Goal: Transaction & Acquisition: Purchase product/service

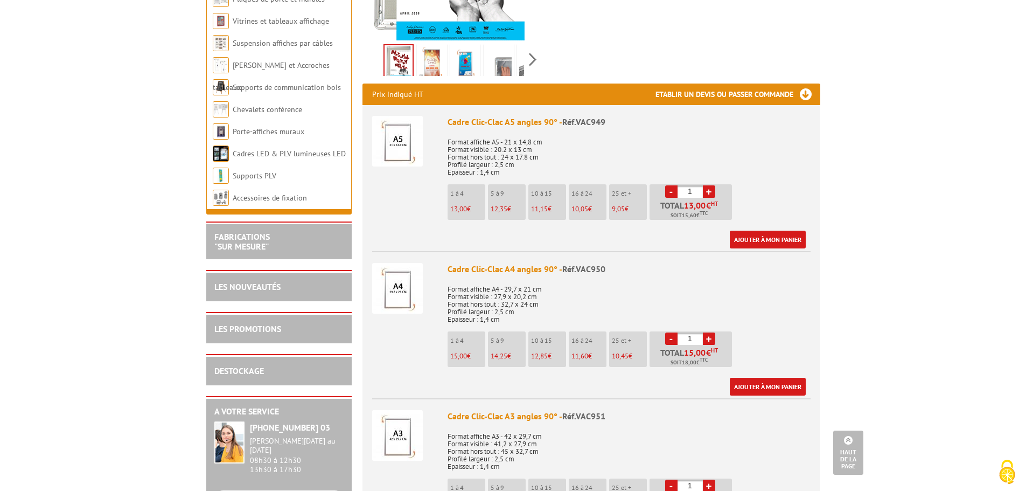
scroll to position [108, 0]
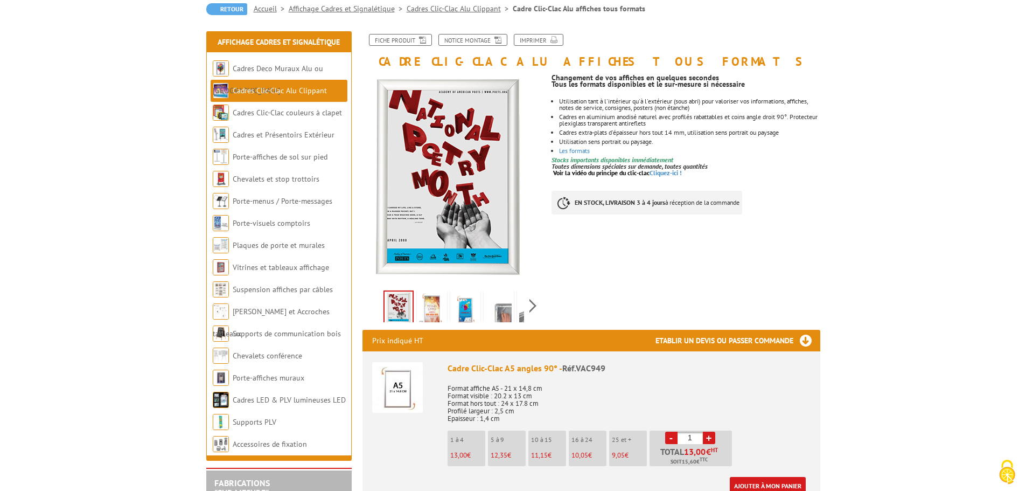
click at [420, 310] on img at bounding box center [432, 308] width 26 height 33
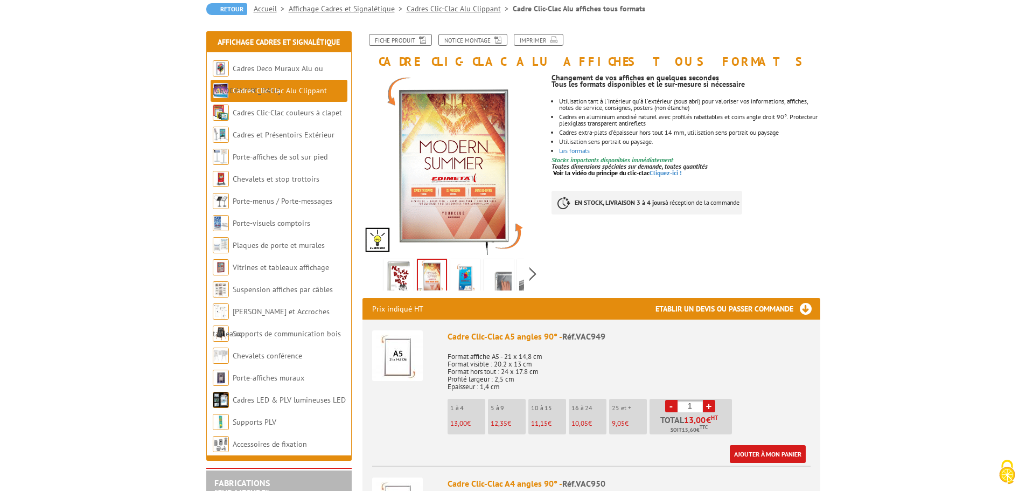
click at [495, 280] on img at bounding box center [499, 277] width 26 height 33
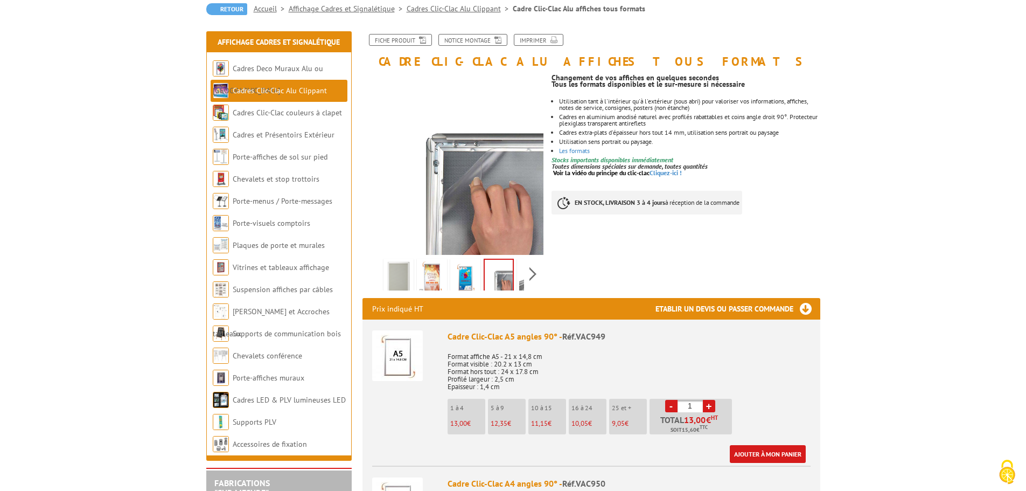
click at [521, 278] on img at bounding box center [532, 277] width 26 height 33
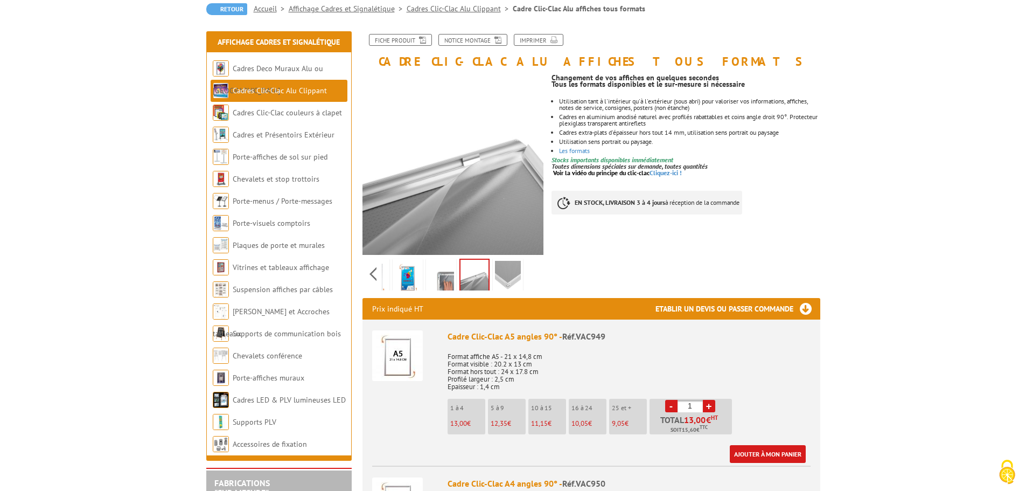
click at [517, 274] on img at bounding box center [508, 277] width 26 height 33
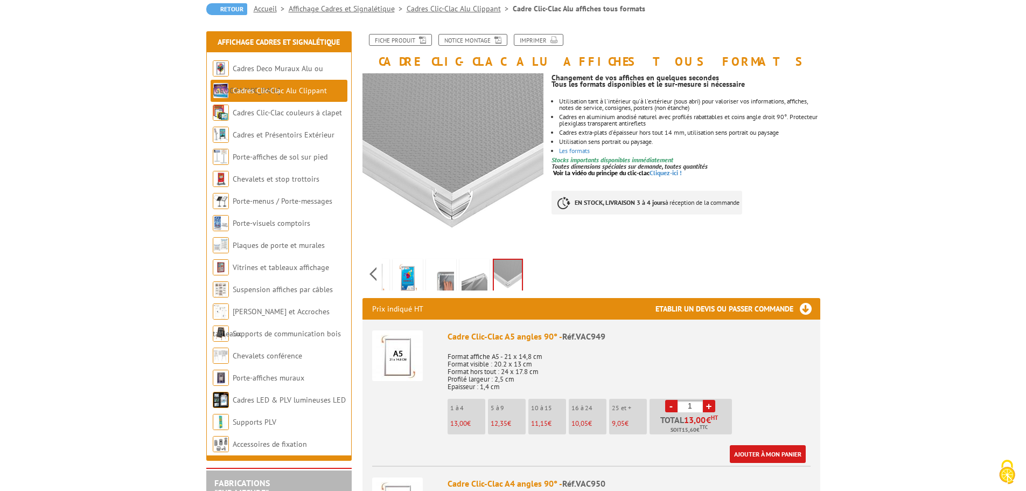
click at [396, 280] on img at bounding box center [408, 277] width 26 height 33
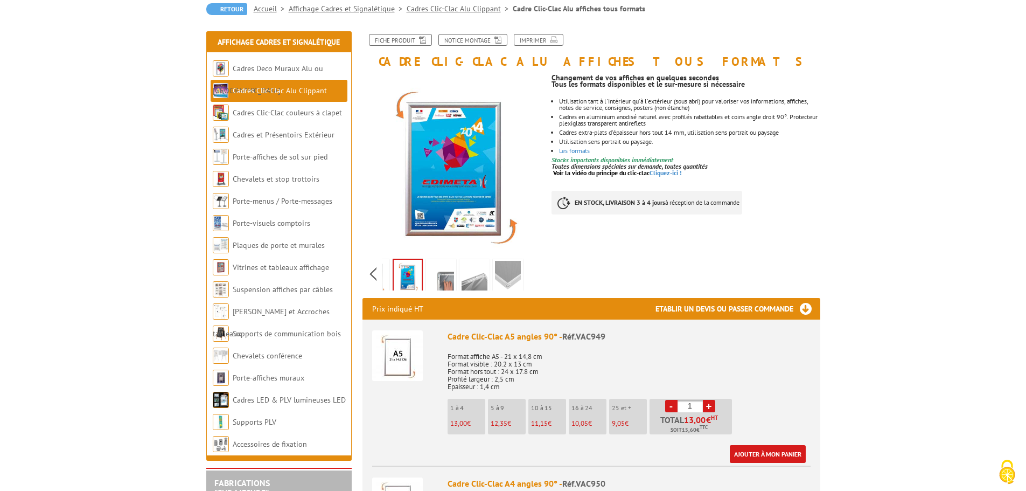
click at [371, 279] on div "Previous Next" at bounding box center [453, 274] width 182 height 38
click at [400, 277] on img at bounding box center [399, 277] width 26 height 33
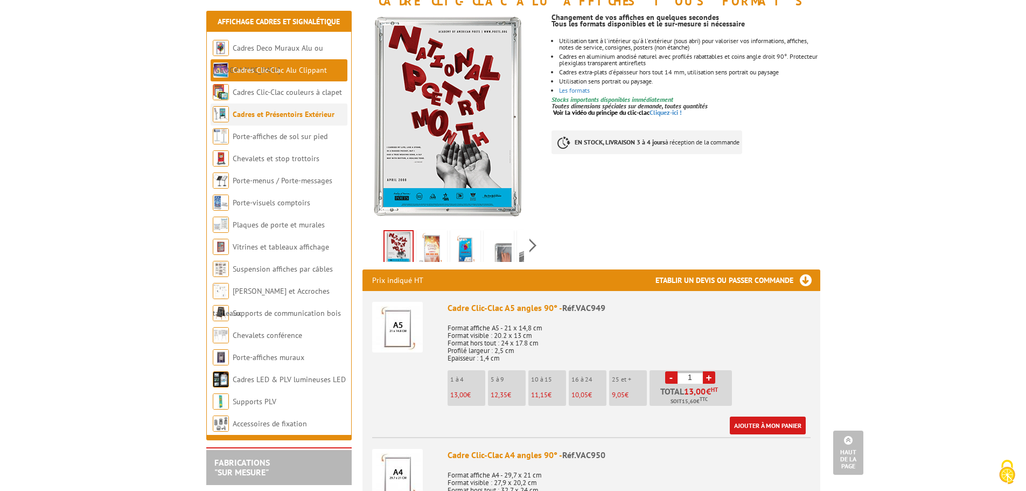
scroll to position [162, 0]
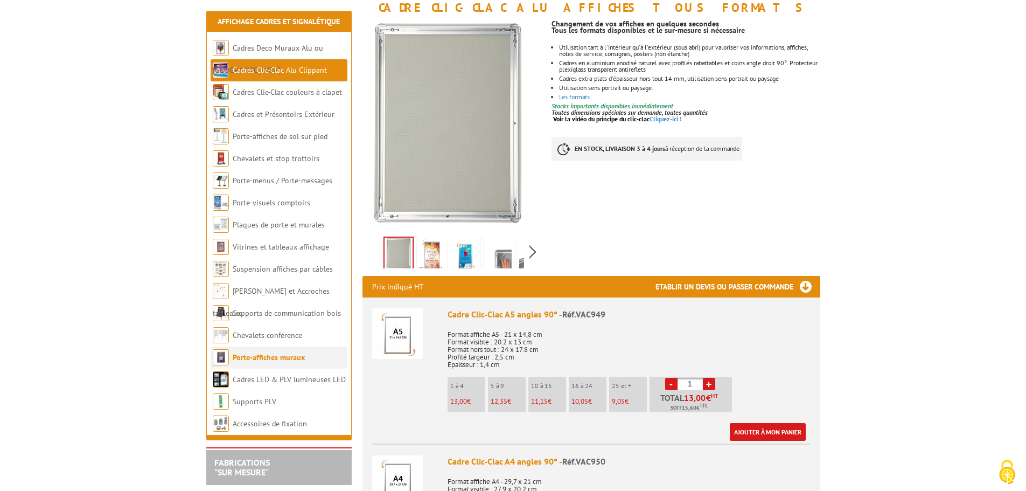
click at [299, 357] on link "Porte-affiches muraux" at bounding box center [269, 357] width 72 height 10
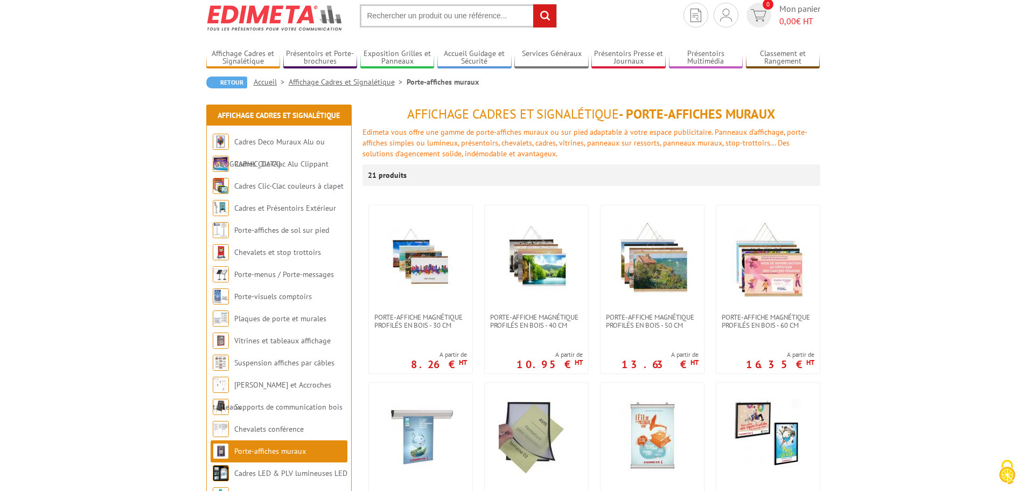
scroll to position [54, 0]
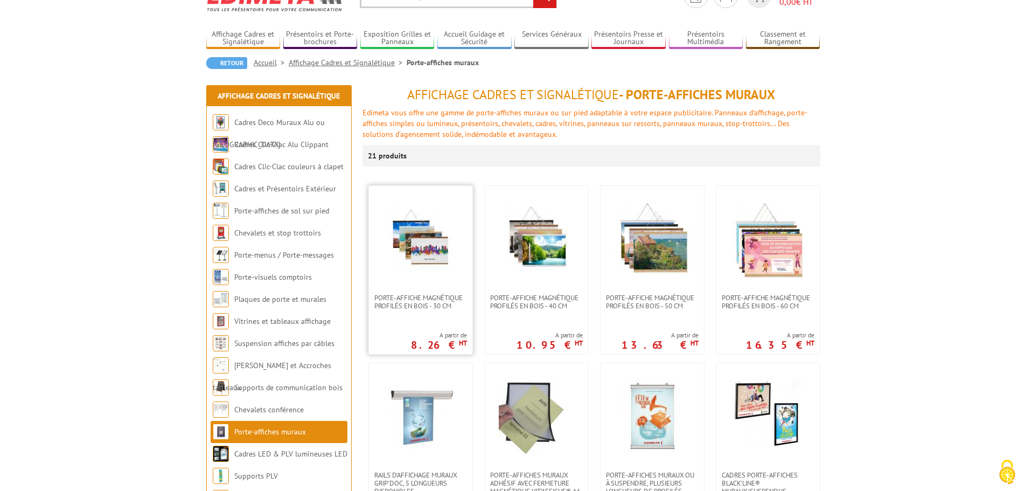
click at [406, 239] on img at bounding box center [420, 239] width 75 height 75
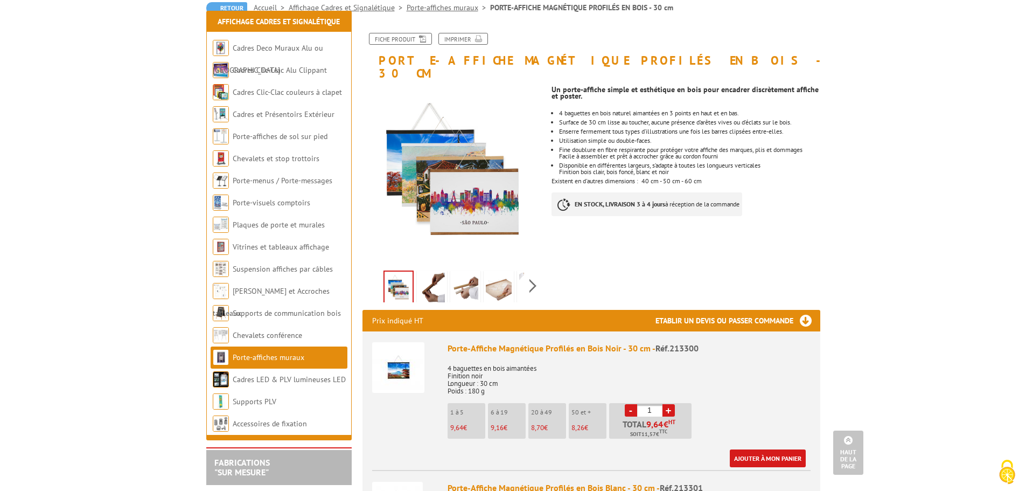
scroll to position [108, 0]
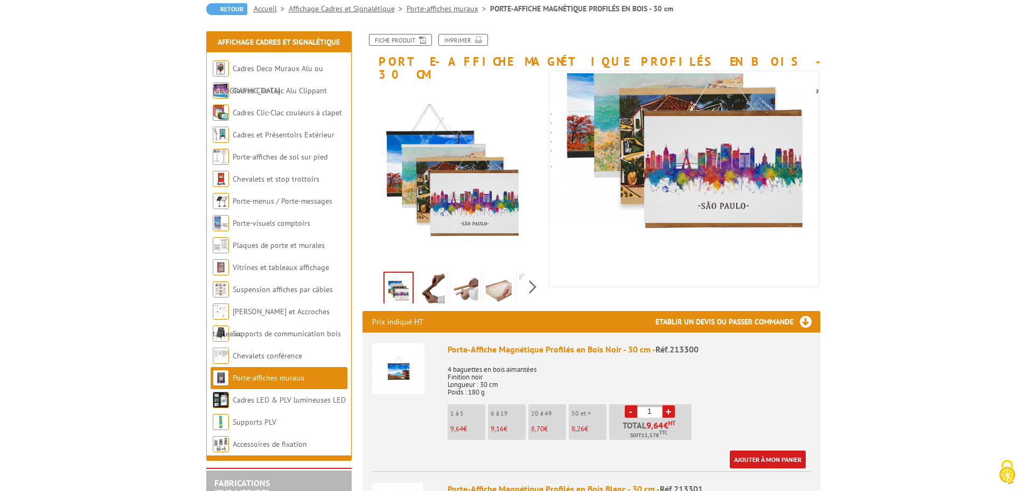
click at [467, 275] on img at bounding box center [465, 290] width 26 height 33
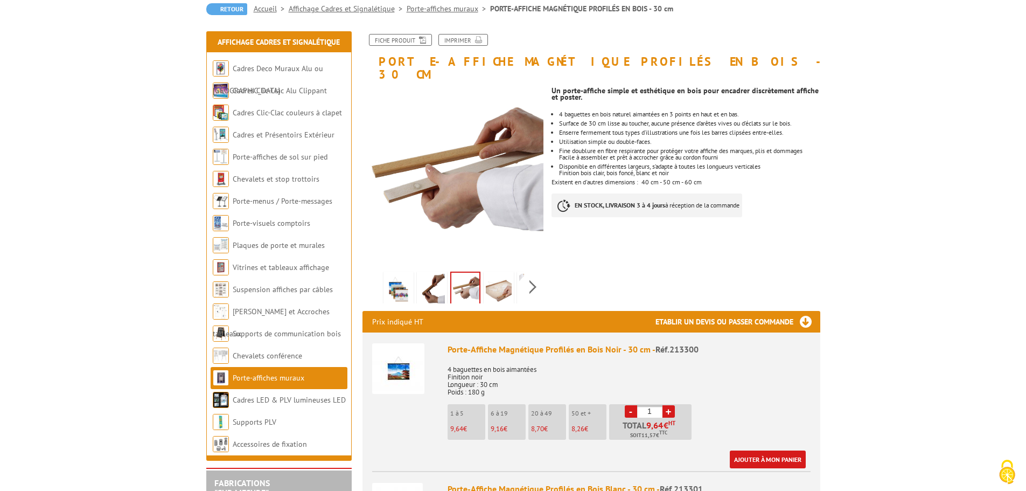
click at [433, 276] on img at bounding box center [432, 290] width 26 height 33
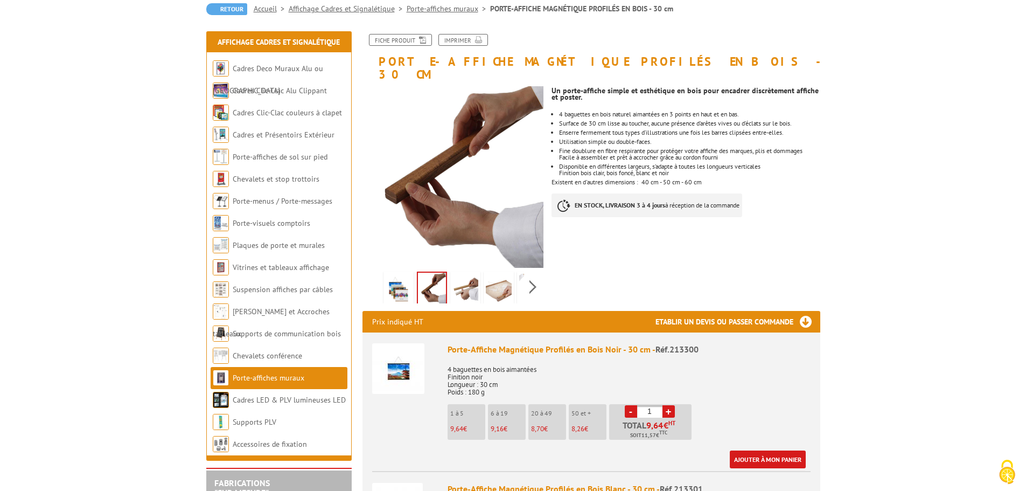
click at [486, 276] on img at bounding box center [499, 290] width 26 height 33
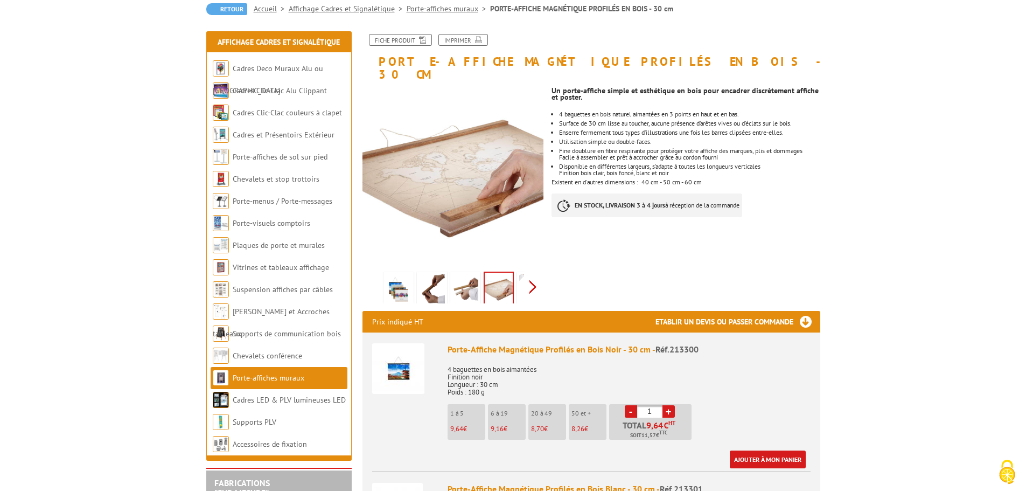
click at [534, 274] on div "Previous Next" at bounding box center [453, 287] width 182 height 38
click at [505, 277] on img at bounding box center [508, 290] width 26 height 33
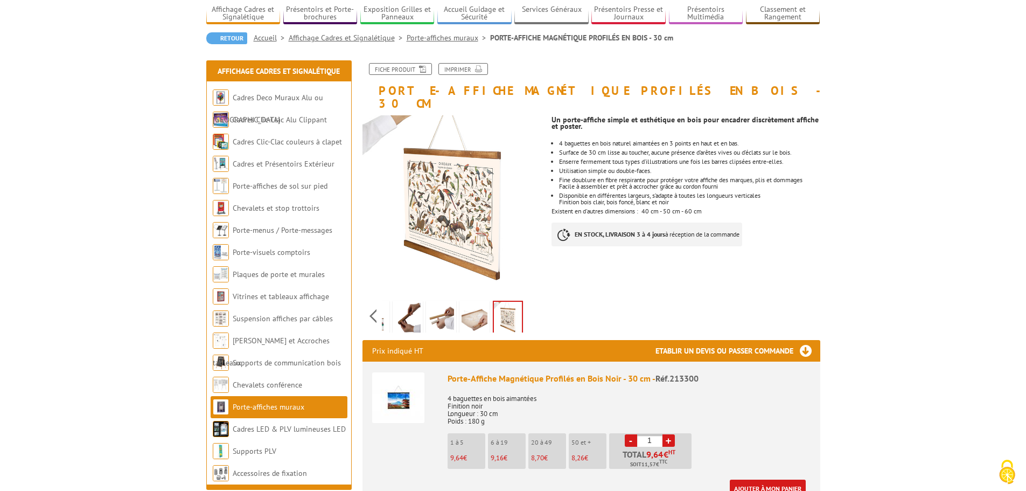
scroll to position [0, 0]
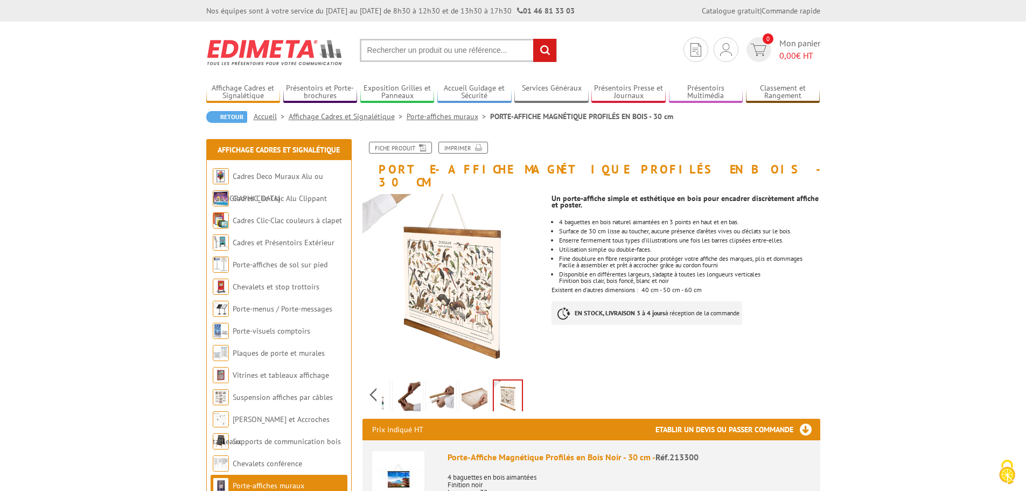
click at [452, 121] on link "Porte-affiches muraux" at bounding box center [448, 116] width 83 height 10
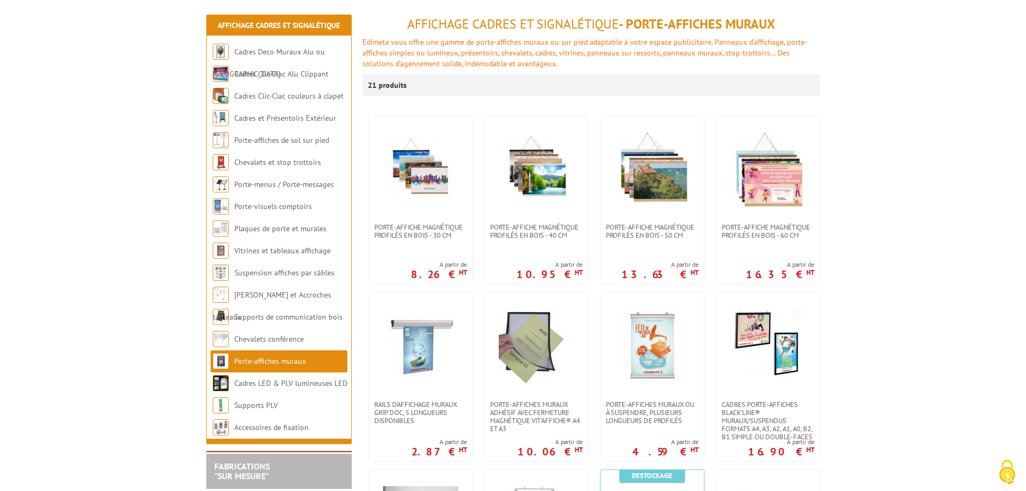
scroll to position [377, 0]
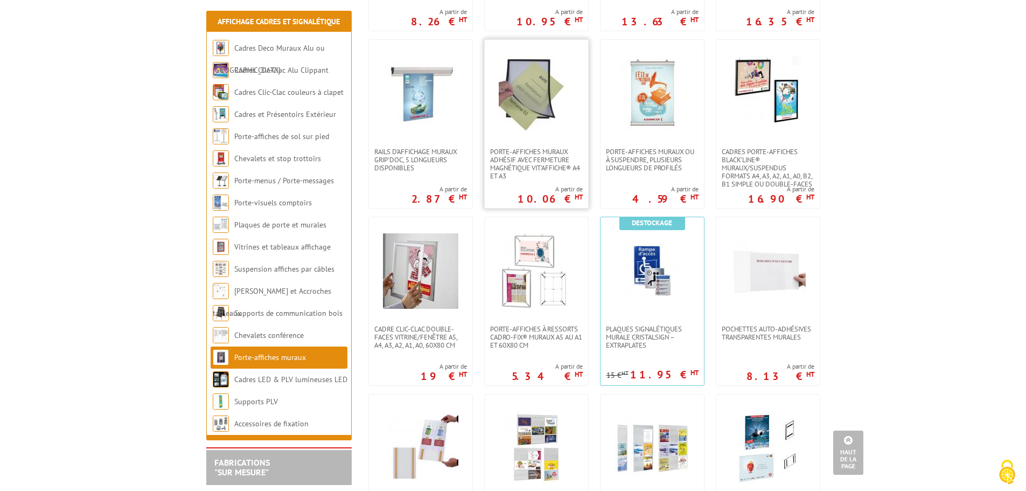
click at [554, 103] on img at bounding box center [536, 93] width 75 height 75
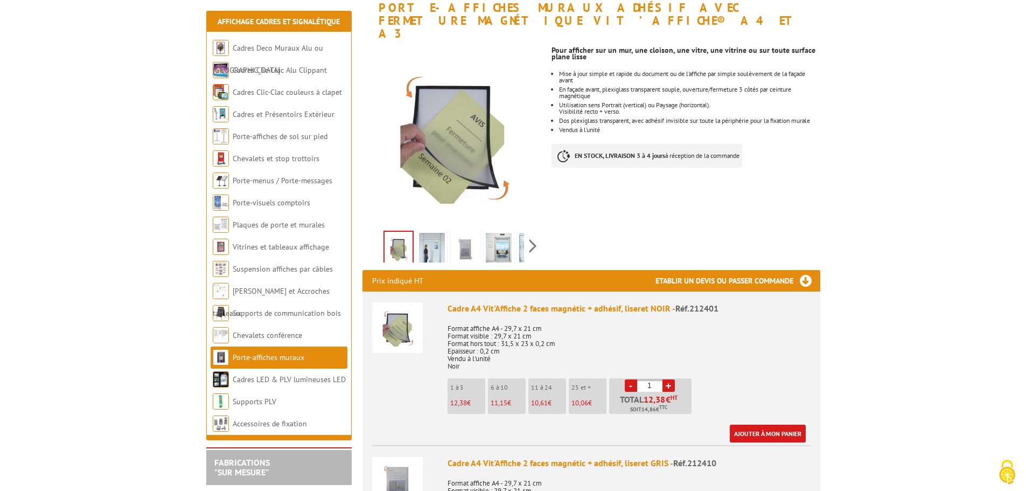
scroll to position [108, 0]
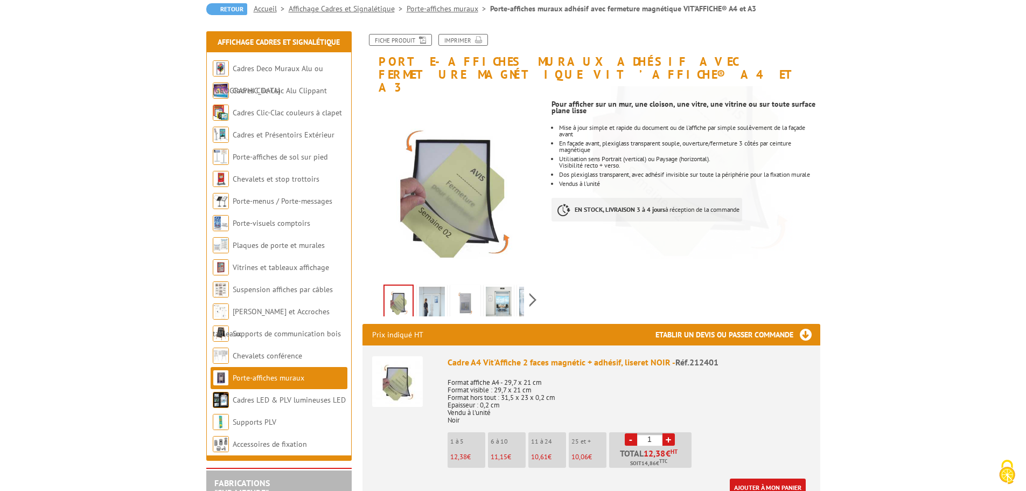
click at [432, 291] on img at bounding box center [432, 303] width 26 height 33
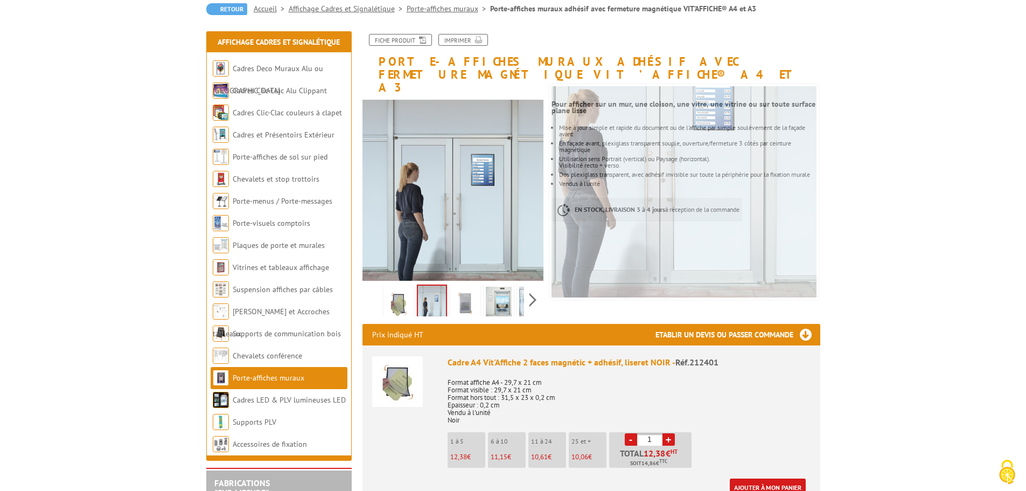
click at [464, 295] on img at bounding box center [465, 303] width 26 height 33
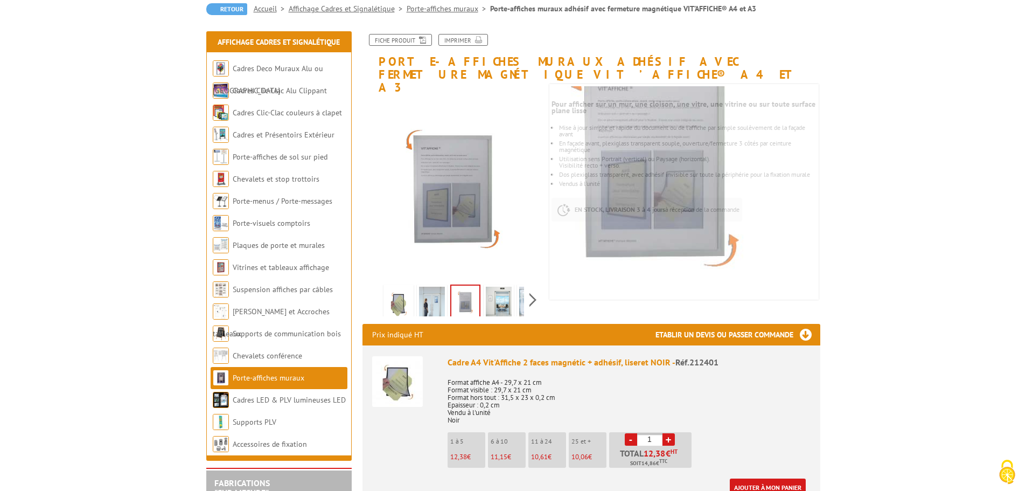
click at [506, 290] on img at bounding box center [499, 303] width 26 height 33
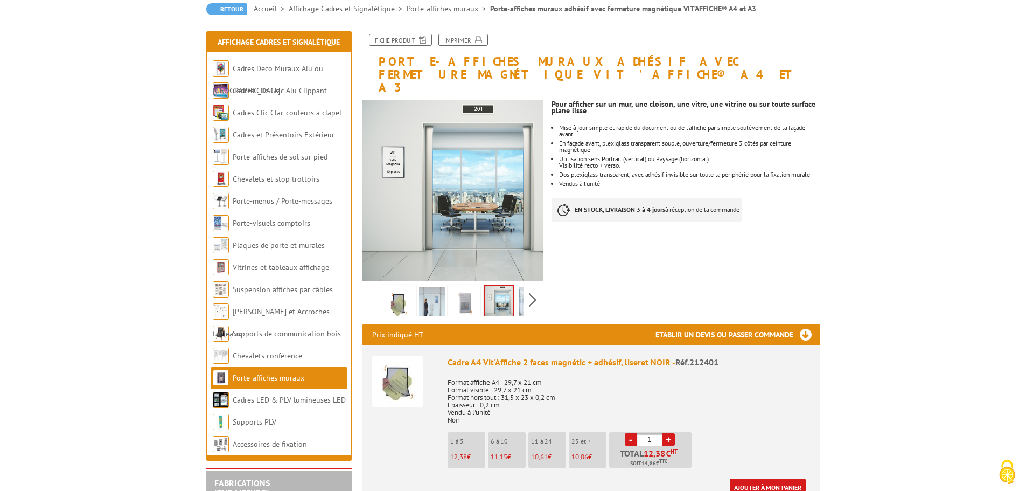
click at [522, 291] on img at bounding box center [532, 303] width 26 height 33
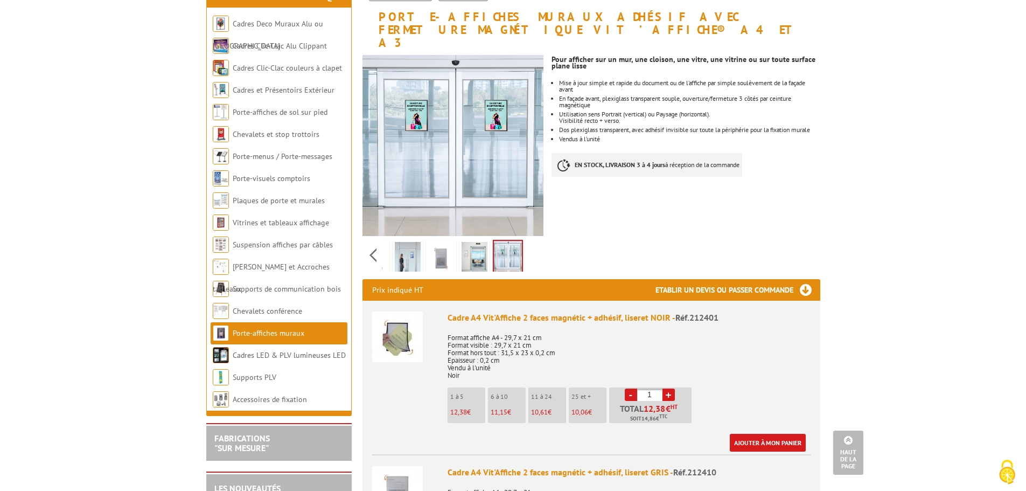
scroll to position [0, 0]
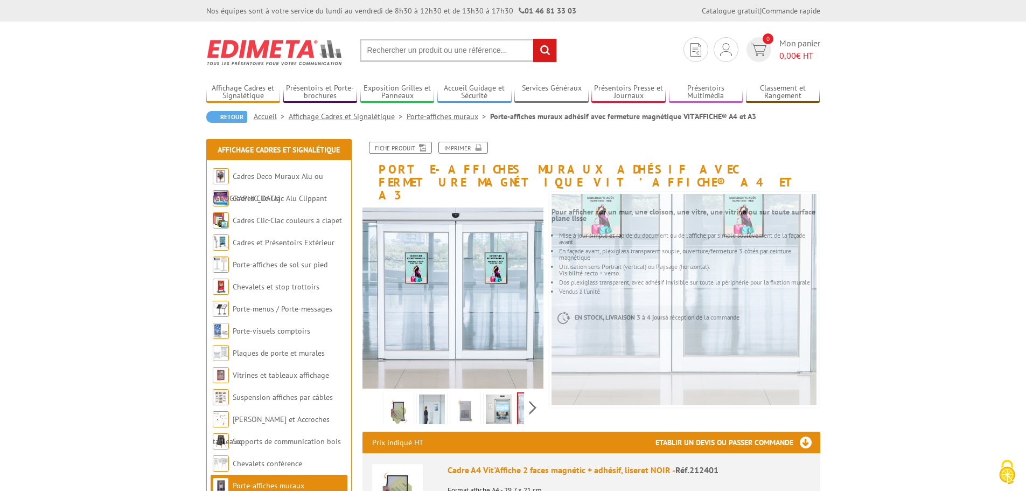
click at [369, 395] on div "Previous Next" at bounding box center [453, 407] width 182 height 38
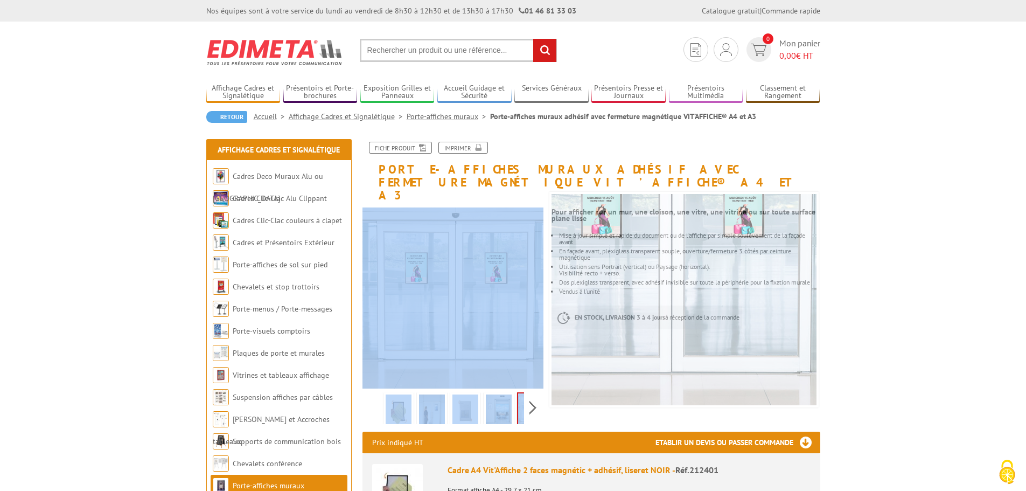
click at [369, 395] on div "Previous Next" at bounding box center [453, 407] width 182 height 38
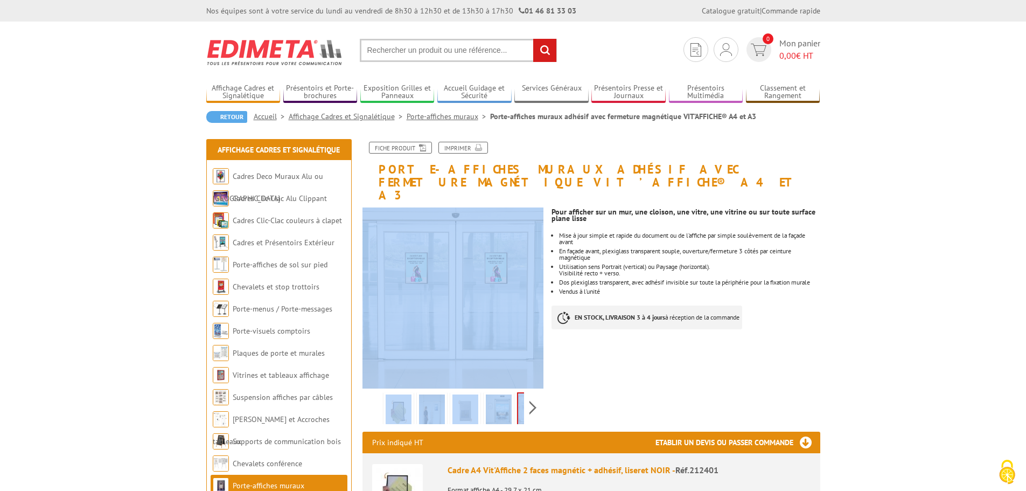
click at [399, 394] on img at bounding box center [399, 410] width 26 height 33
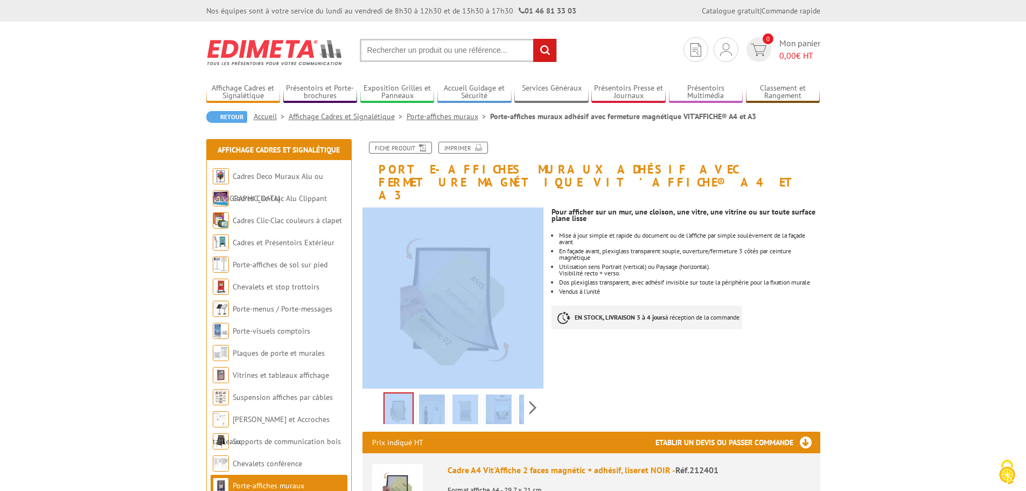
click at [441, 115] on link "Porte-affiches muraux" at bounding box center [448, 116] width 83 height 10
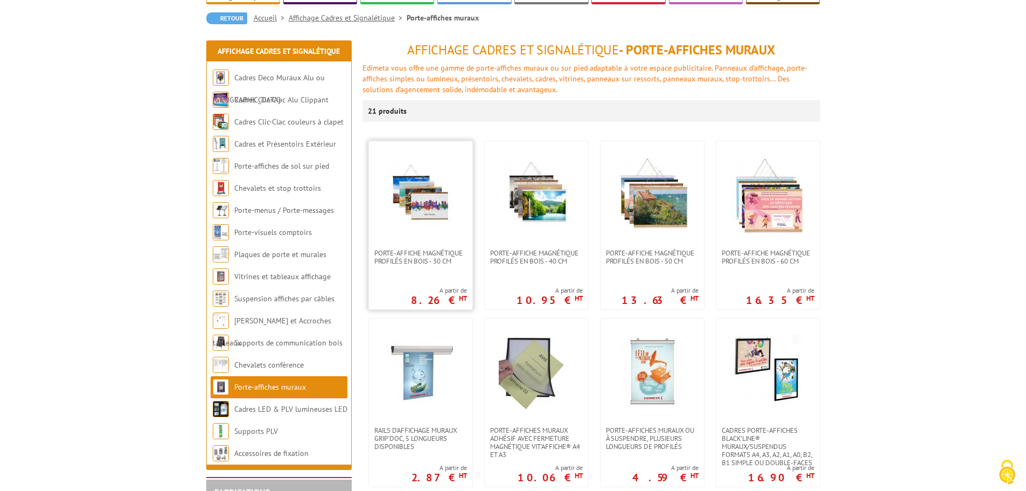
scroll to position [108, 0]
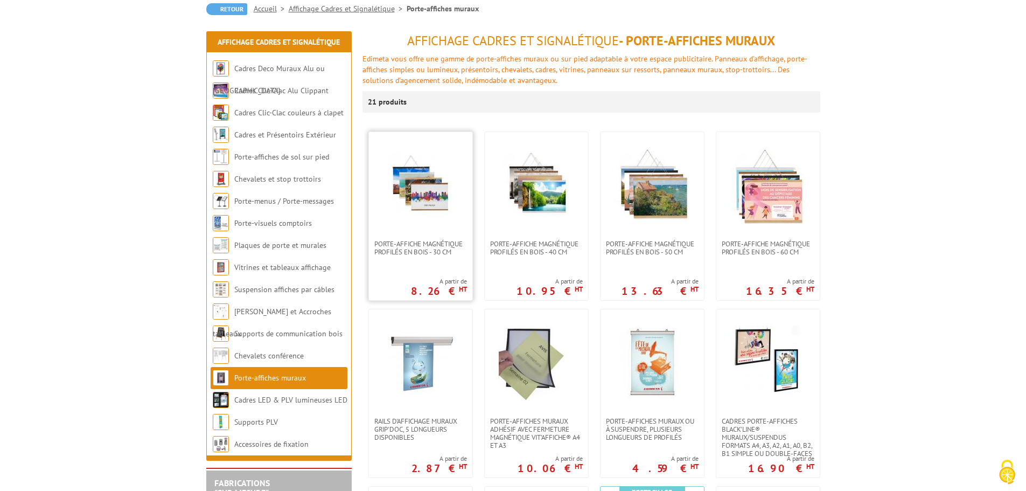
click at [422, 195] on img at bounding box center [420, 185] width 75 height 75
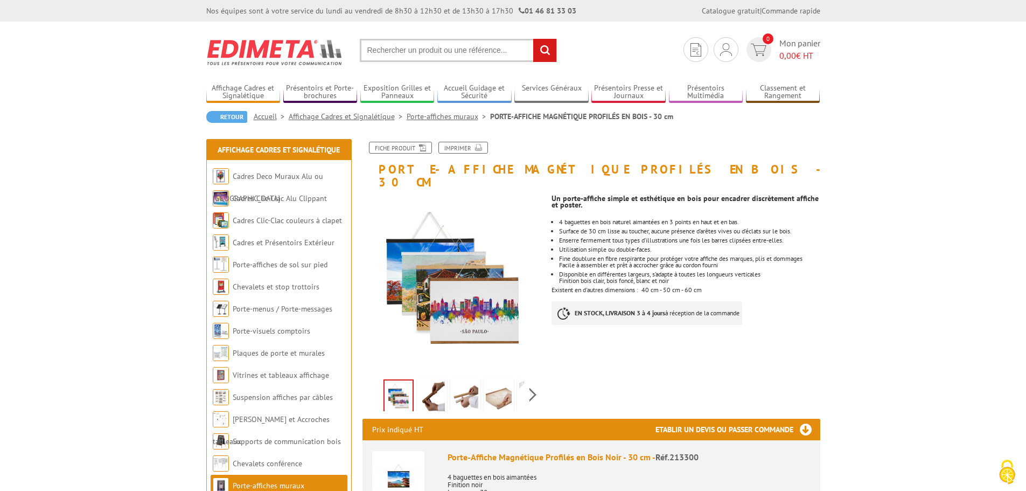
click at [428, 116] on link "Porte-affiches muraux" at bounding box center [448, 116] width 83 height 10
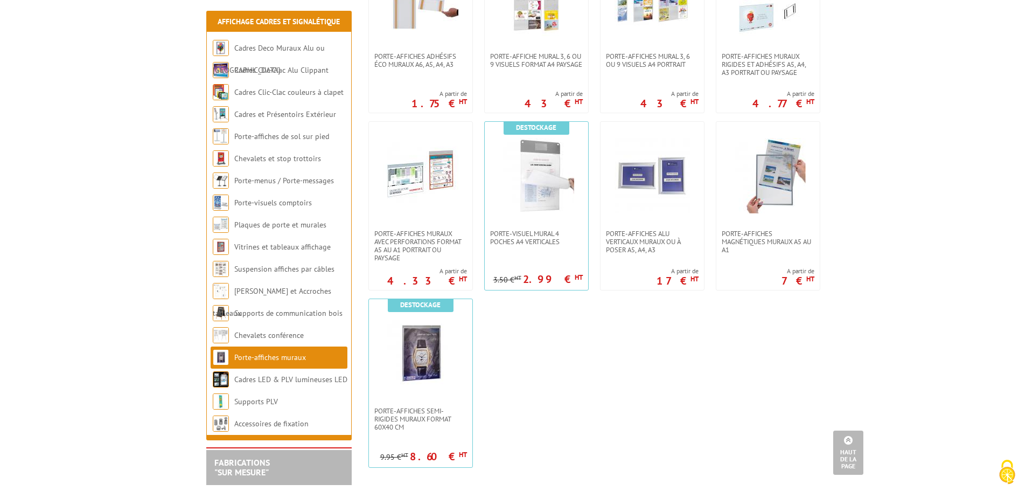
scroll to position [808, 0]
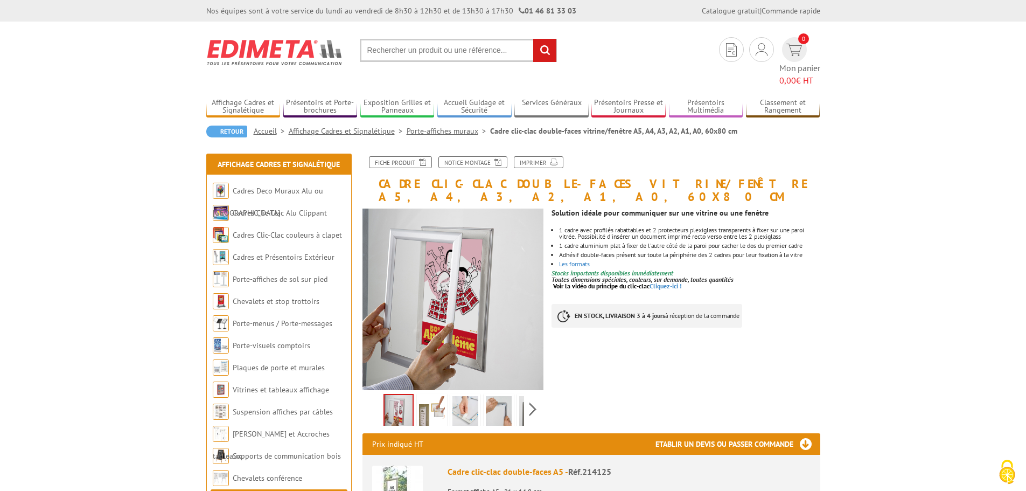
click at [500, 396] on img at bounding box center [499, 412] width 26 height 33
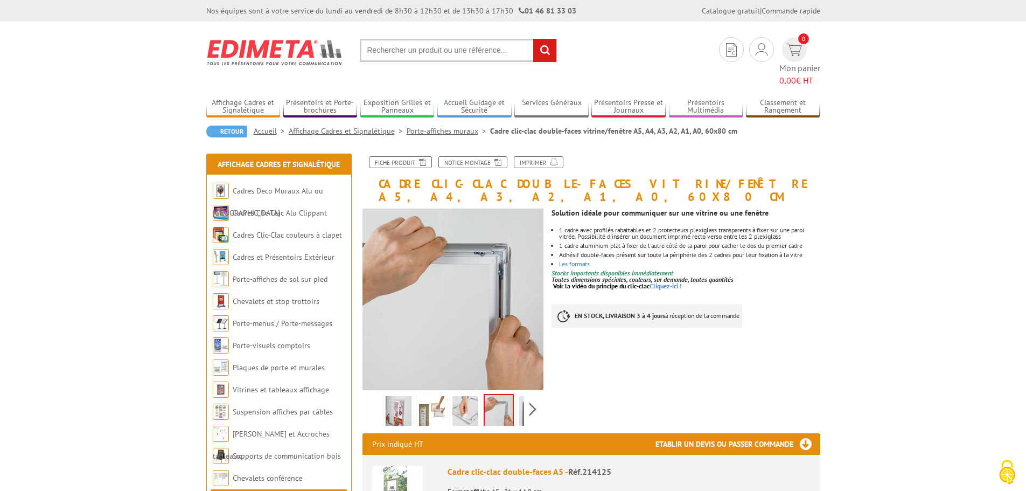
click at [467, 396] on img at bounding box center [465, 412] width 26 height 33
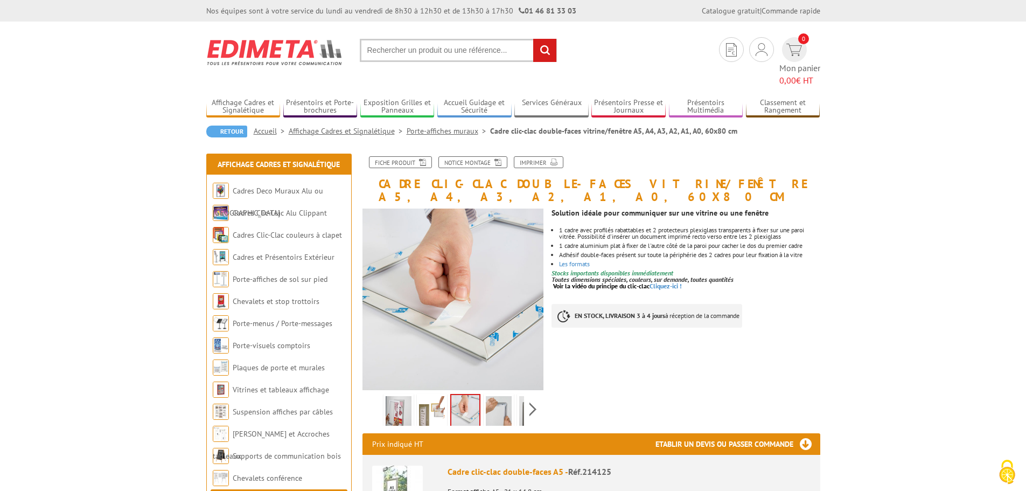
click at [433, 396] on img at bounding box center [432, 412] width 26 height 33
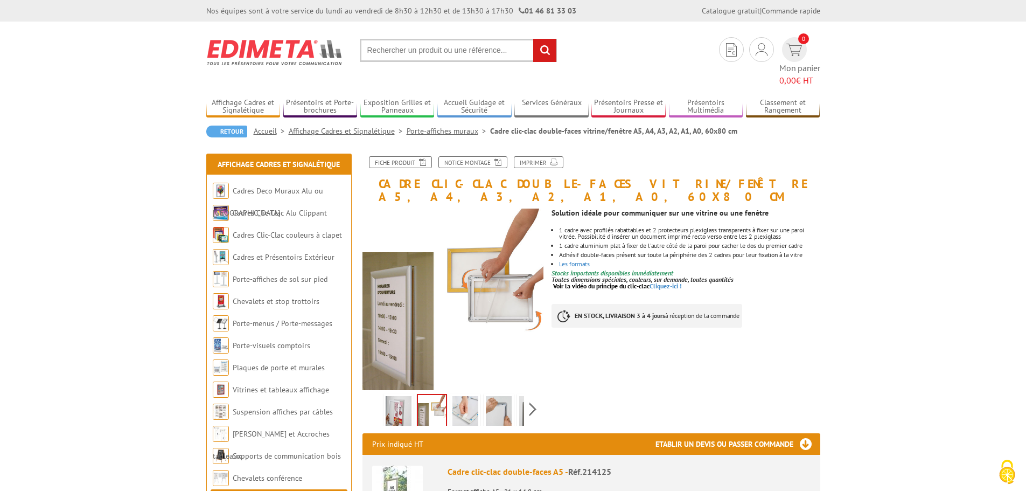
click at [394, 396] on img at bounding box center [399, 412] width 26 height 33
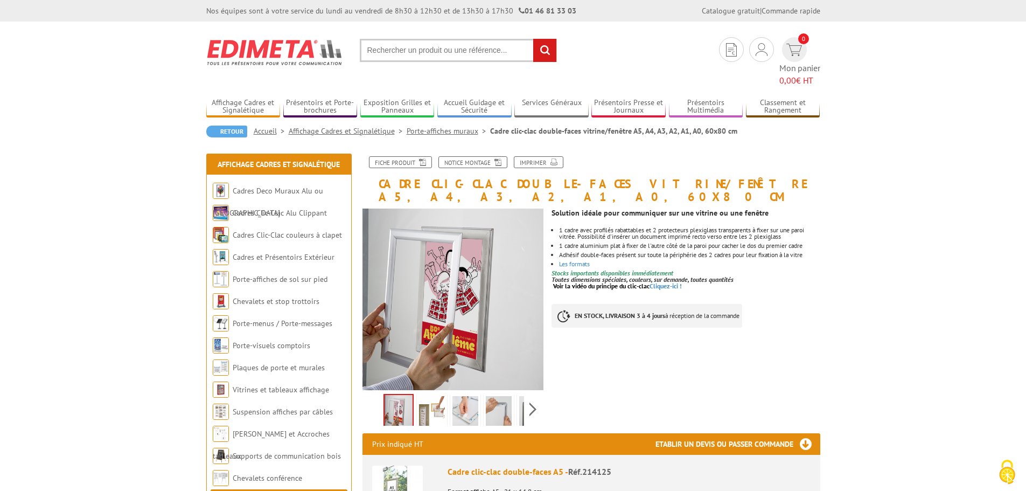
click at [436, 396] on img at bounding box center [432, 412] width 26 height 33
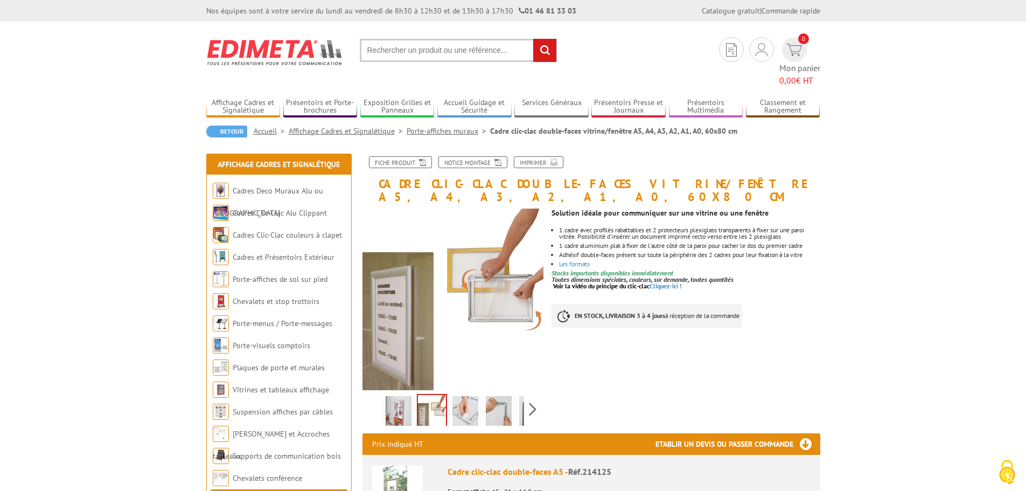
click at [461, 396] on img at bounding box center [465, 412] width 26 height 33
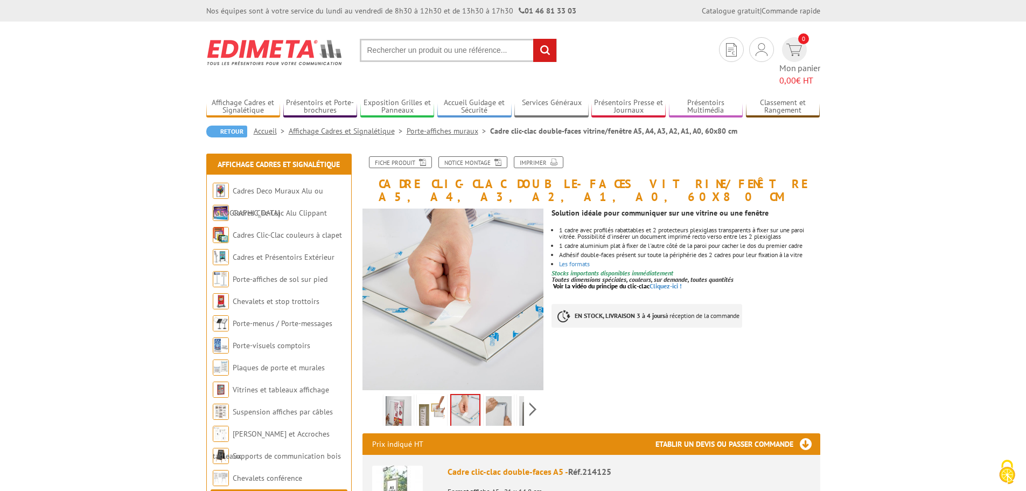
click at [268, 126] on link "Accueil" at bounding box center [271, 131] width 35 height 10
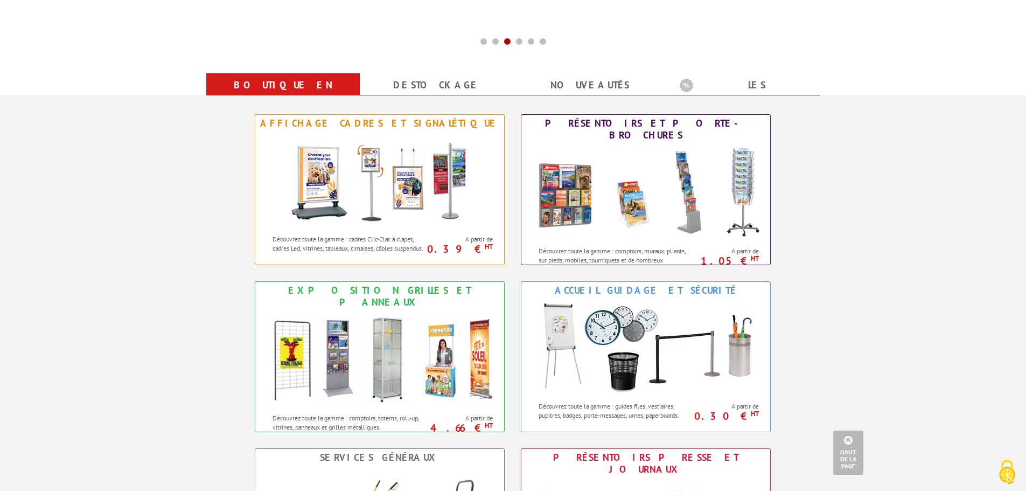
scroll to position [431, 0]
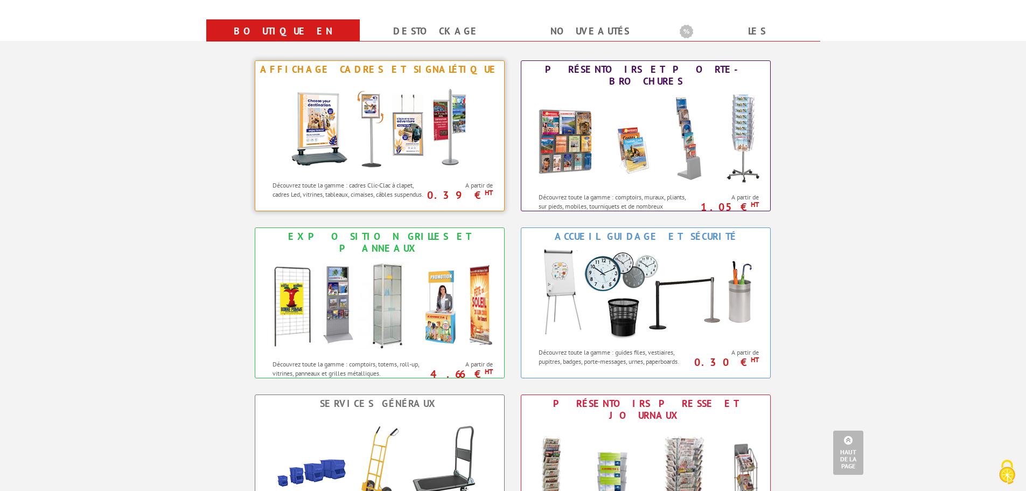
click at [437, 87] on img at bounding box center [379, 126] width 199 height 97
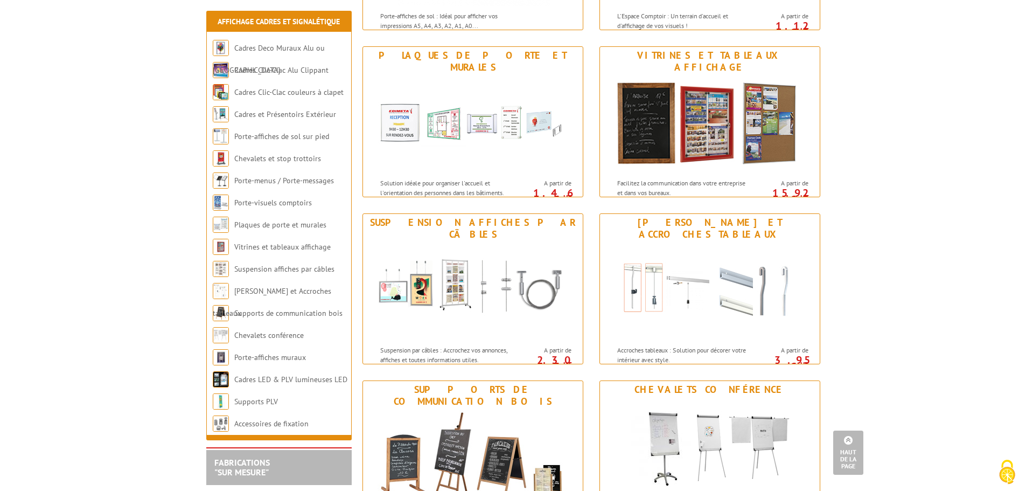
scroll to position [808, 0]
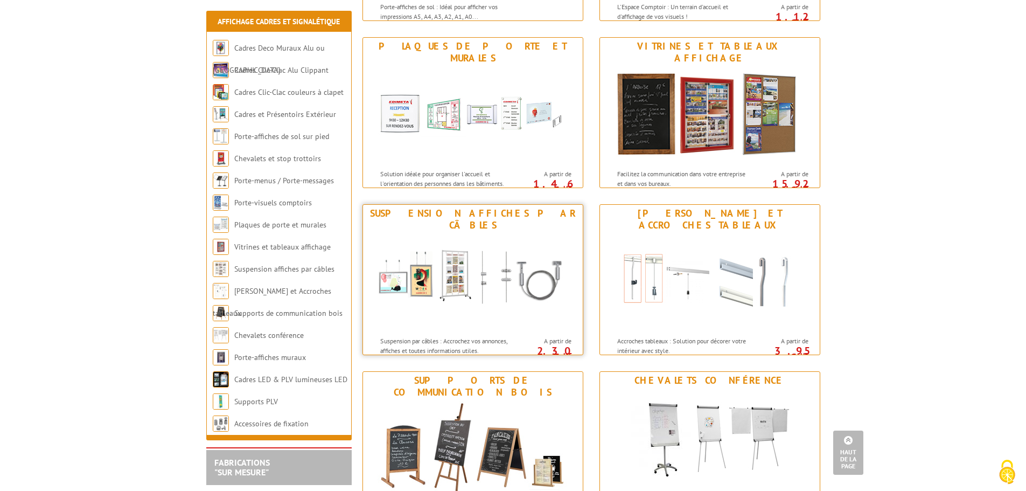
click at [552, 234] on img at bounding box center [472, 282] width 199 height 97
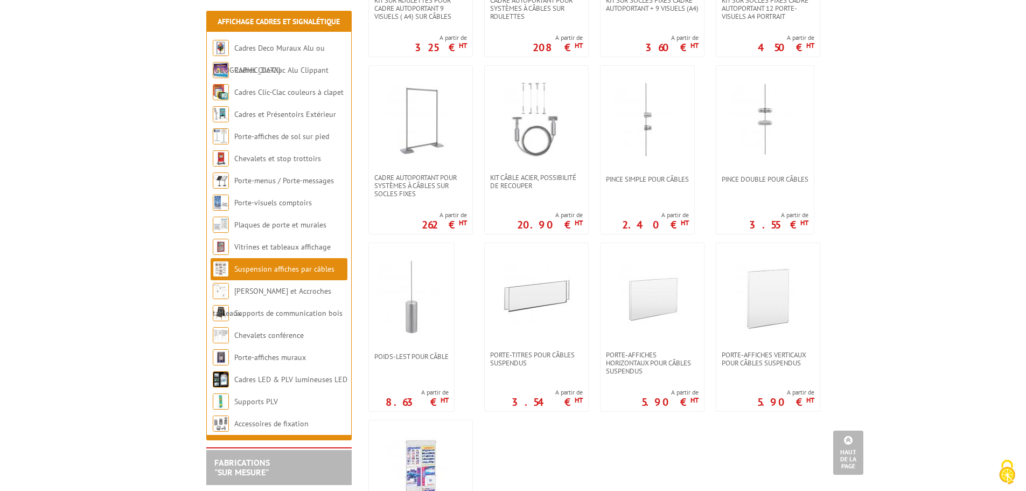
scroll to position [700, 0]
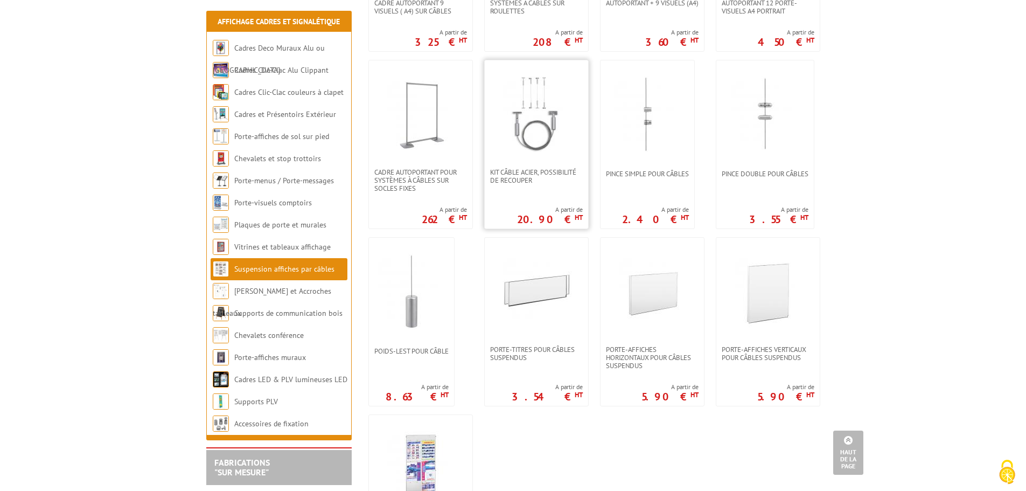
click at [547, 103] on img at bounding box center [536, 113] width 75 height 75
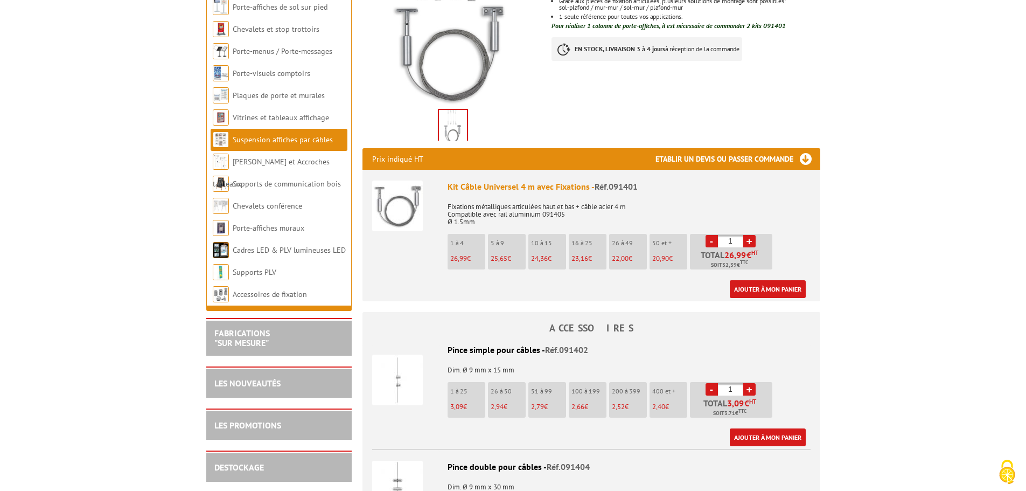
scroll to position [269, 0]
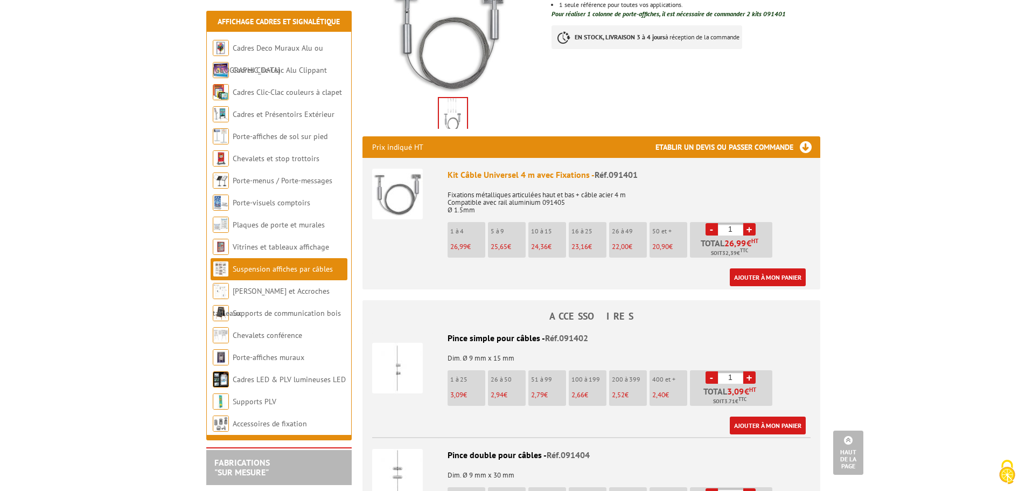
drag, startPoint x: 739, startPoint y: 227, endPoint x: 718, endPoint y: 228, distance: 20.5
click at [720, 227] on input "1" at bounding box center [730, 229] width 25 height 12
type input "3"
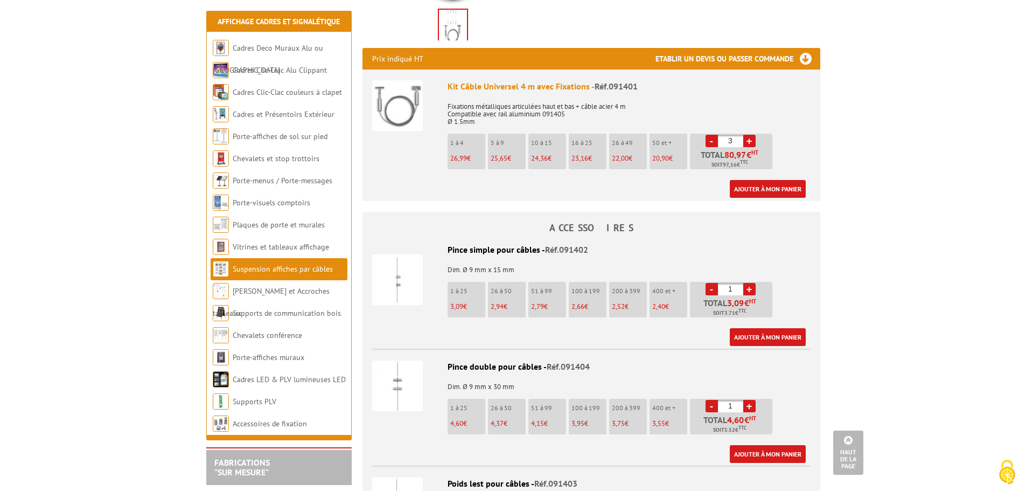
scroll to position [377, 0]
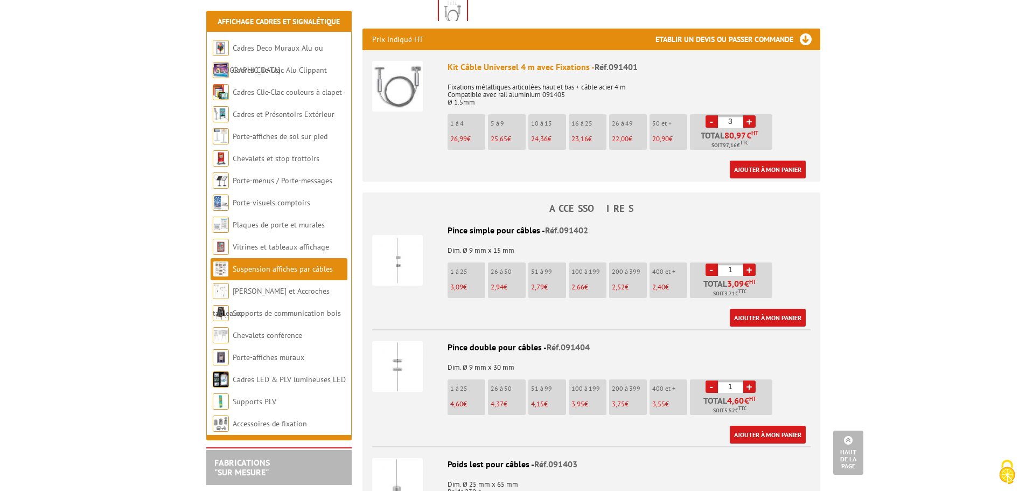
drag, startPoint x: 740, startPoint y: 270, endPoint x: 706, endPoint y: 274, distance: 34.7
click at [706, 274] on li "- 1 + Total 3,09 € HT Soit 3.71 € TTC" at bounding box center [731, 280] width 82 height 36
type input "16"
drag, startPoint x: 723, startPoint y: 388, endPoint x: 693, endPoint y: 388, distance: 30.2
click at [694, 388] on li "- 1 + Total 4,60 € HT Soit 5.52 € TTC" at bounding box center [731, 397] width 82 height 36
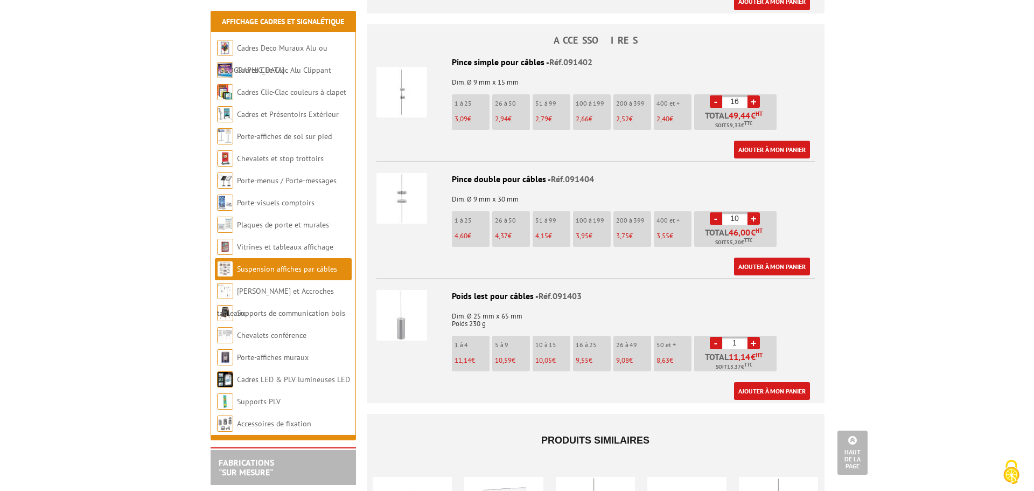
scroll to position [485, 0]
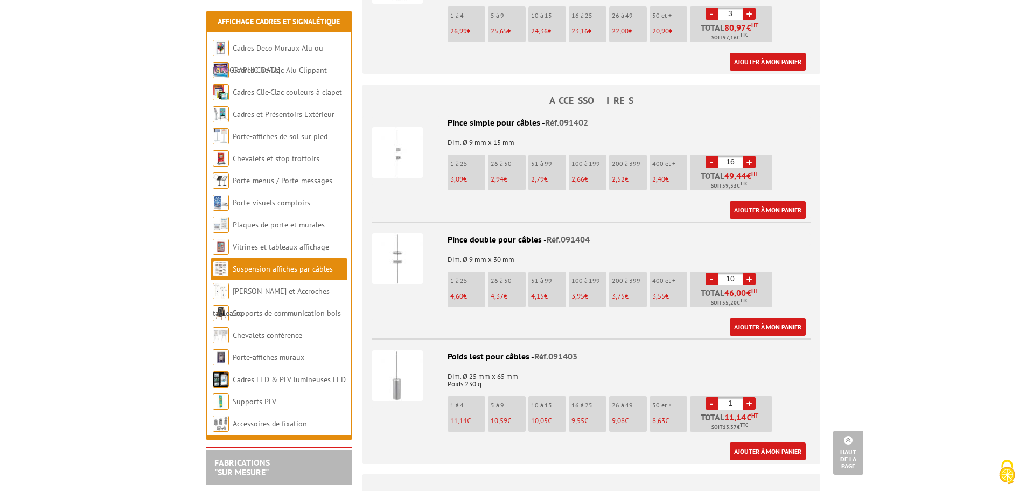
type input "10"
click at [777, 57] on link "Ajouter à mon panier" at bounding box center [768, 62] width 76 height 18
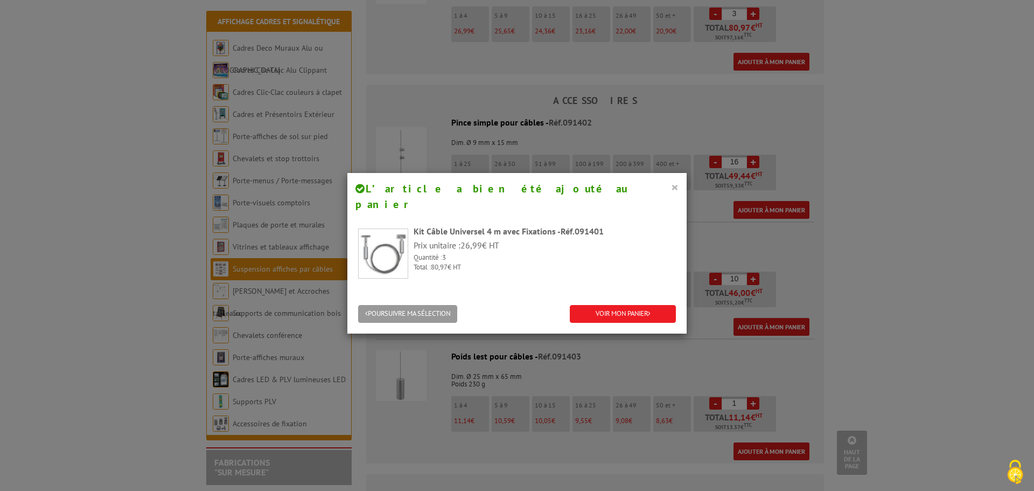
click at [674, 185] on button "×" at bounding box center [675, 187] width 8 height 14
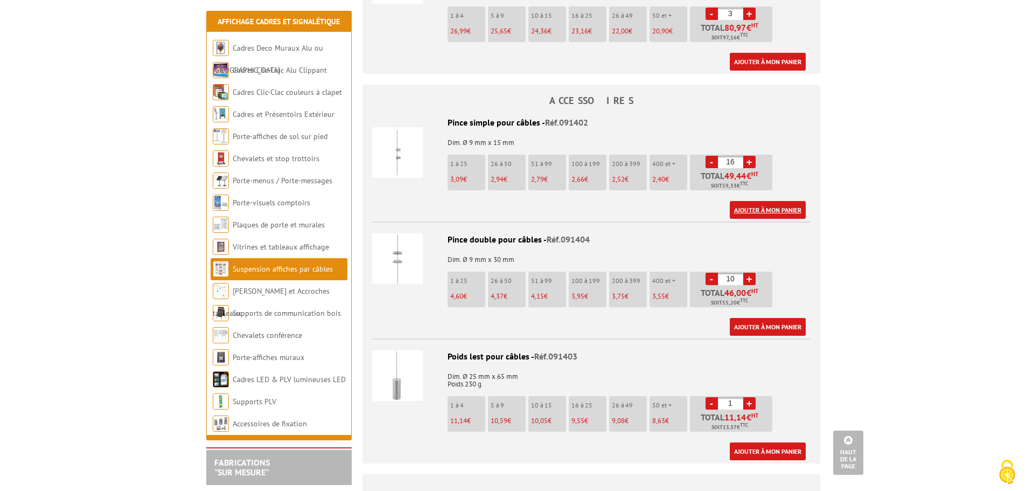
click at [768, 212] on link "Ajouter à mon panier" at bounding box center [768, 210] width 76 height 18
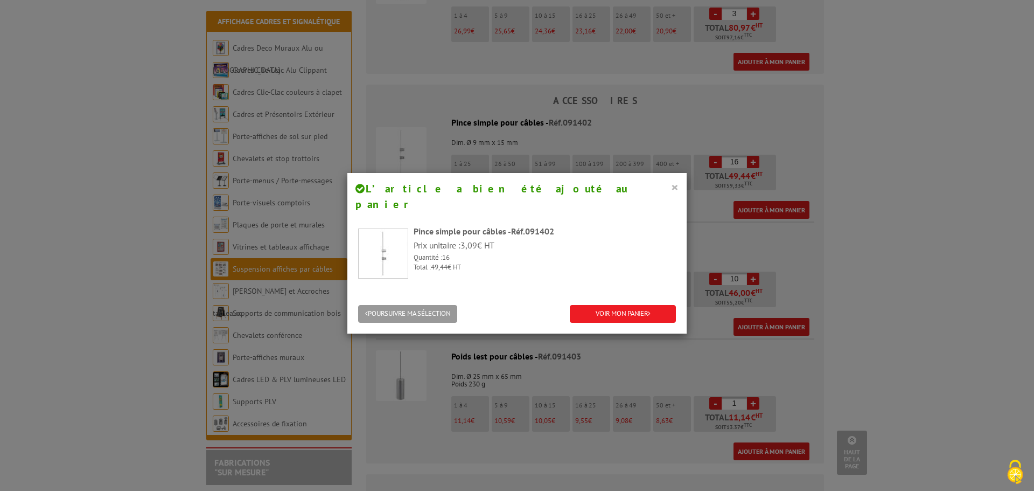
click at [672, 184] on button "×" at bounding box center [675, 187] width 8 height 14
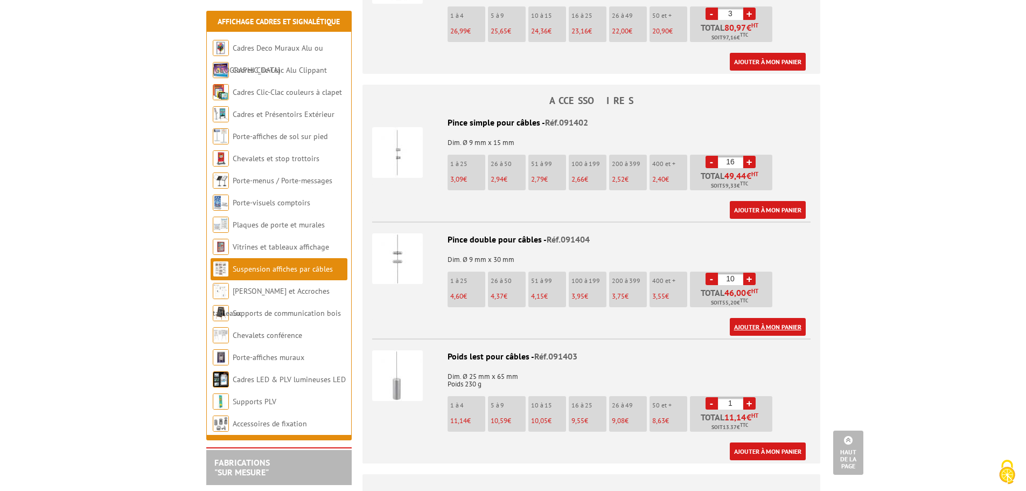
click at [756, 327] on link "Ajouter à mon panier" at bounding box center [768, 327] width 76 height 18
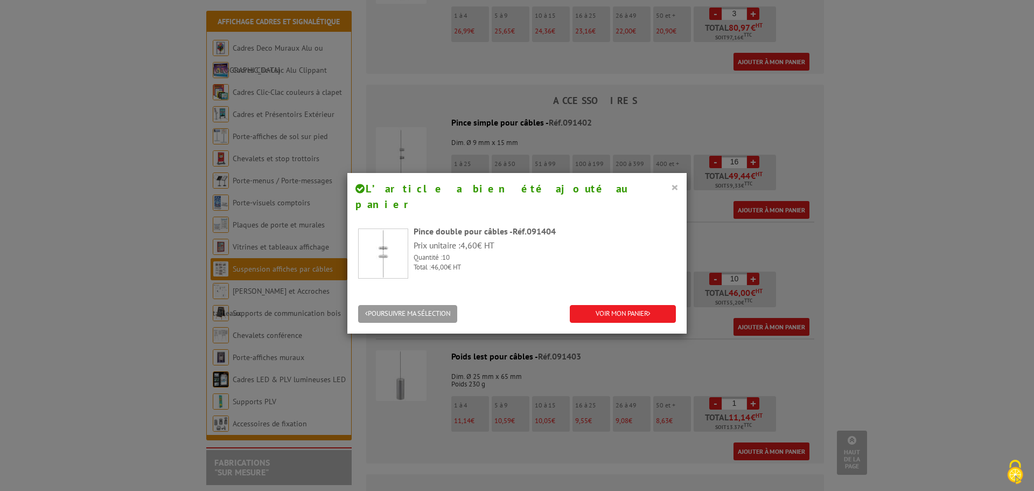
click at [672, 187] on button "×" at bounding box center [675, 187] width 8 height 14
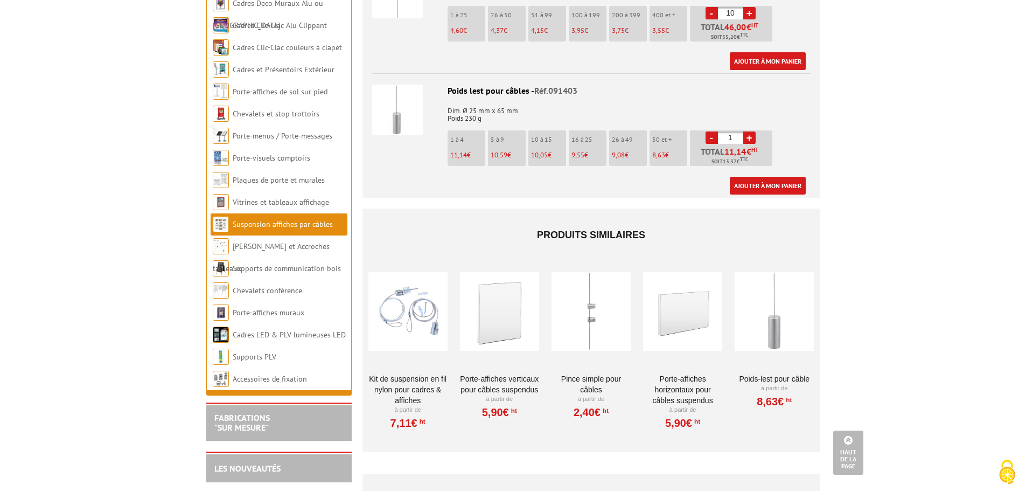
scroll to position [754, 0]
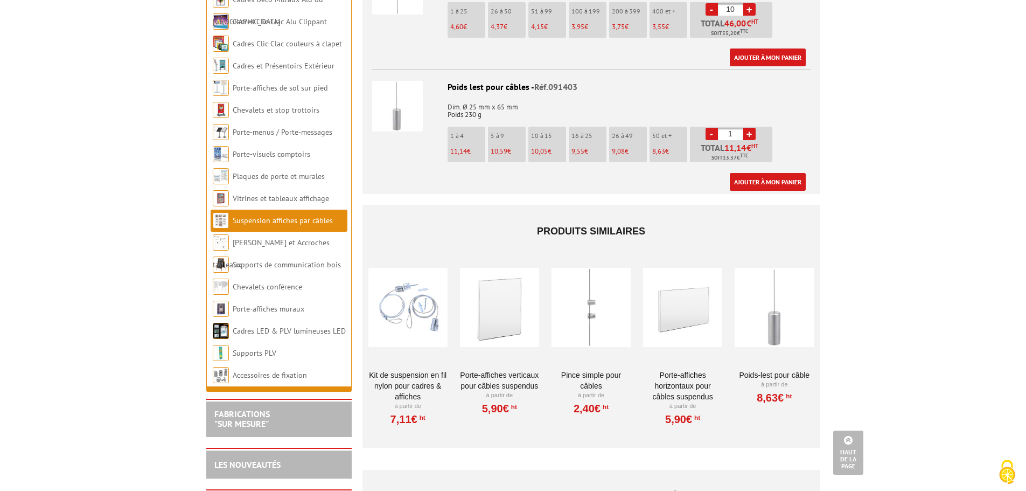
click at [683, 302] on div at bounding box center [682, 308] width 79 height 108
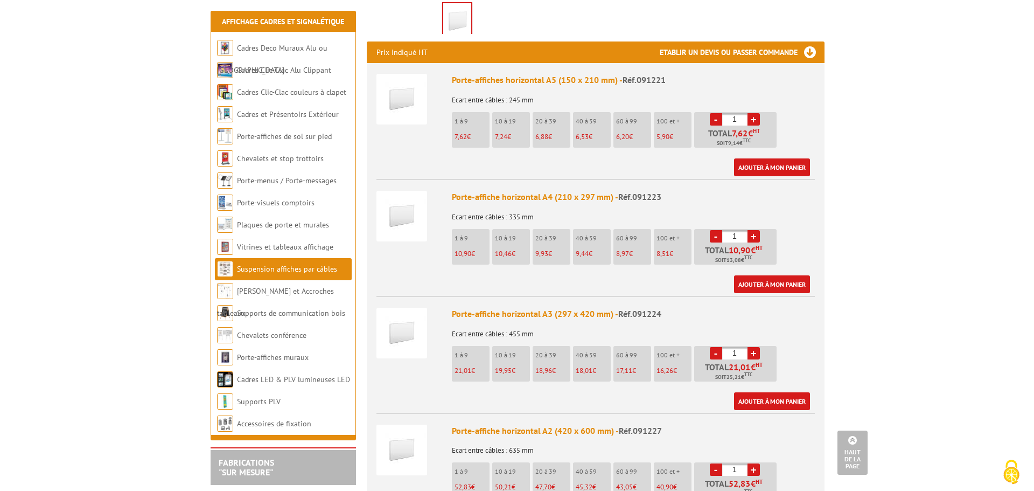
scroll to position [431, 0]
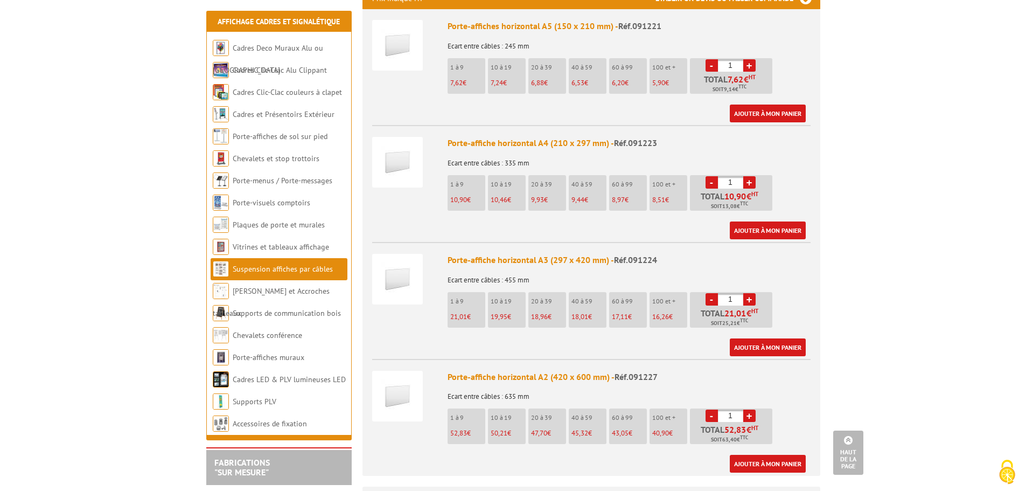
drag, startPoint x: 735, startPoint y: 284, endPoint x: 711, endPoint y: 288, distance: 23.5
click at [711, 292] on li "- 1 + Total 21,01 € HT Soit 25,21 € TTC" at bounding box center [731, 310] width 82 height 36
type input "8"
click at [770, 338] on link "Ajouter à mon panier" at bounding box center [768, 347] width 76 height 18
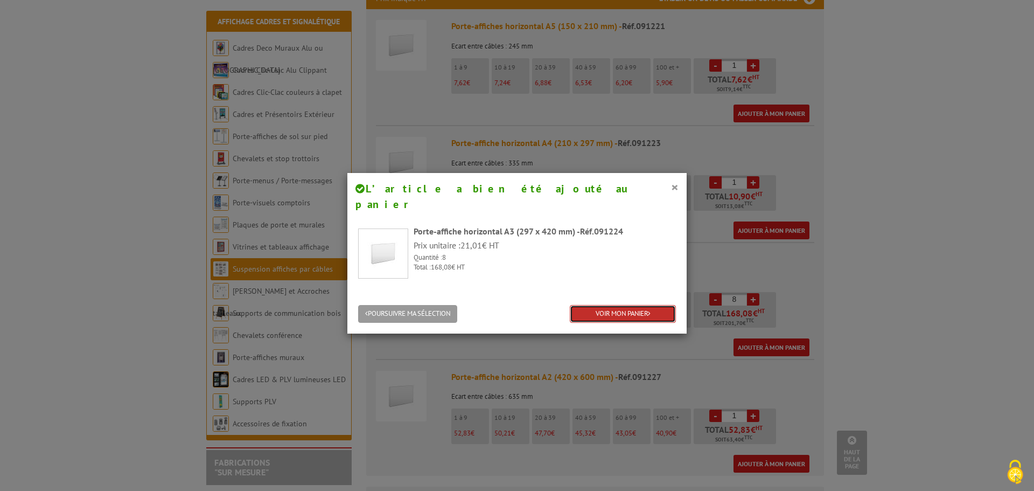
click at [622, 305] on link "VOIR MON PANIER" at bounding box center [623, 314] width 106 height 18
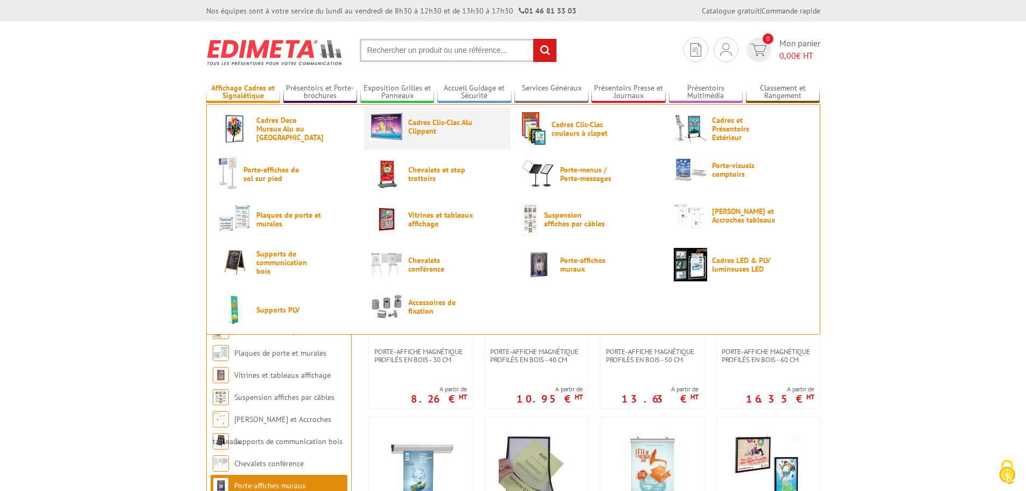
click at [481, 135] on link "Cadres Clic-Clac Alu Clippant" at bounding box center [437, 126] width 135 height 29
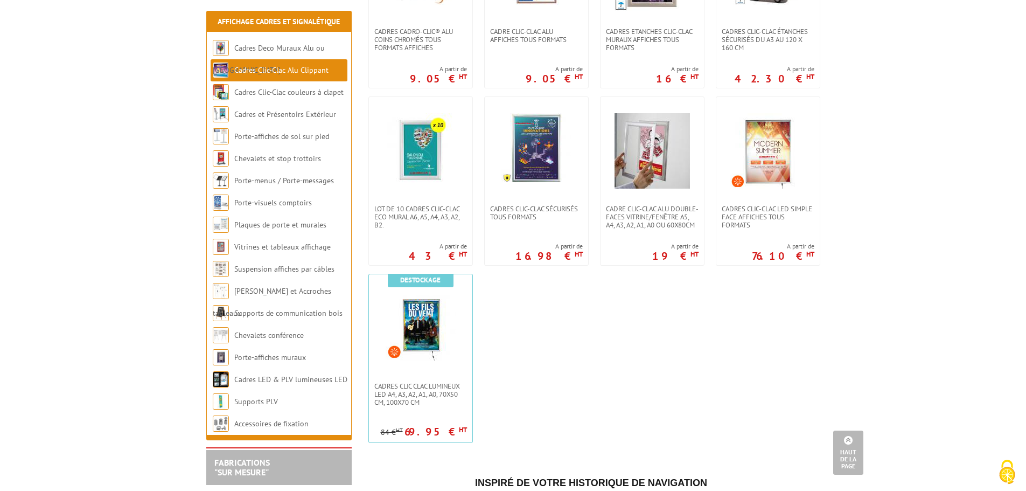
scroll to position [485, 0]
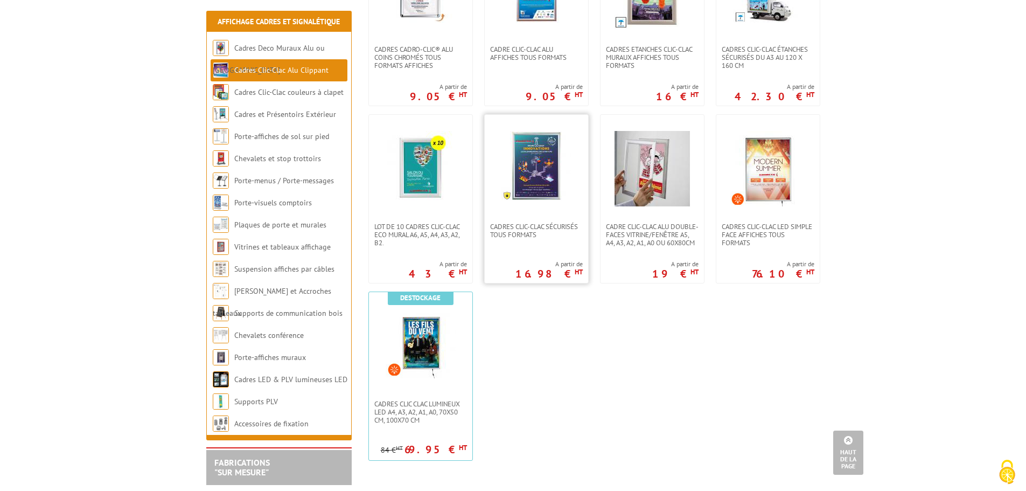
click at [535, 156] on img at bounding box center [536, 166] width 70 height 70
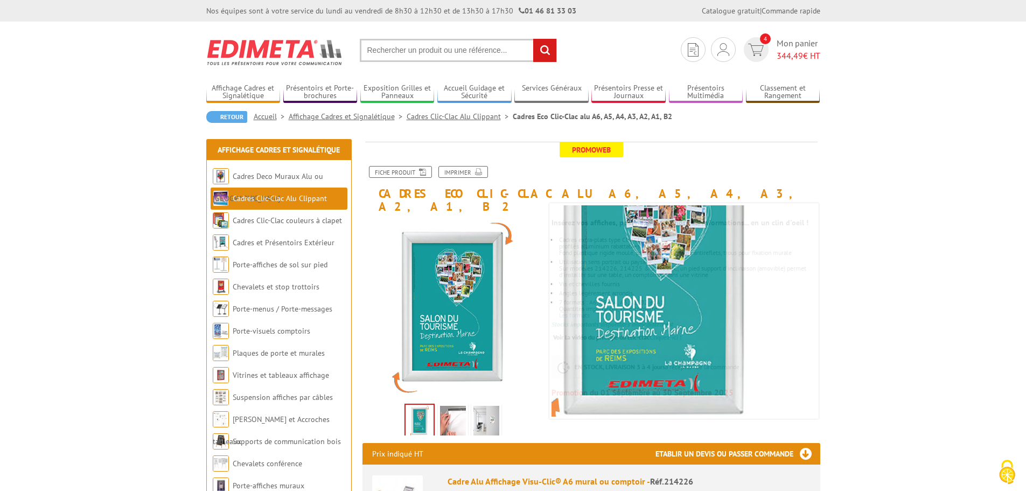
click at [455, 414] on img at bounding box center [453, 422] width 26 height 33
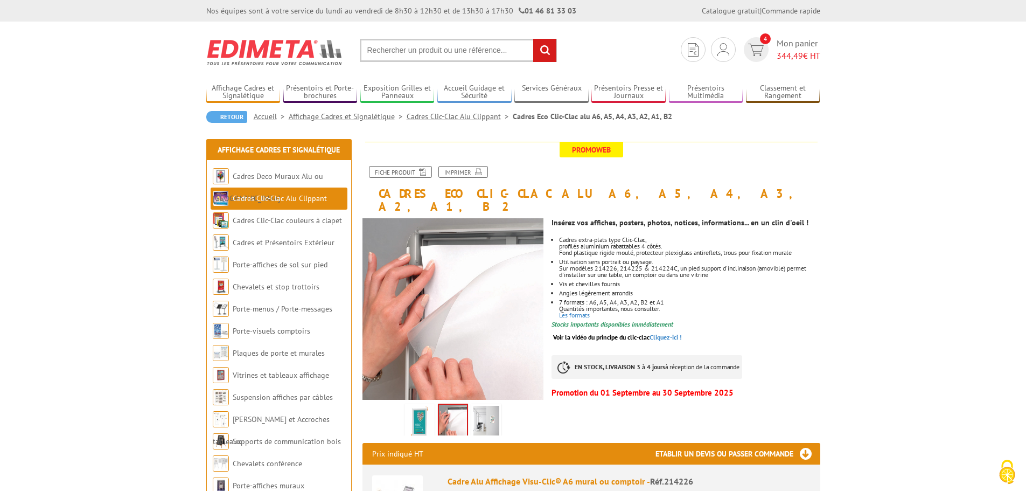
click at [478, 411] on img at bounding box center [486, 422] width 26 height 33
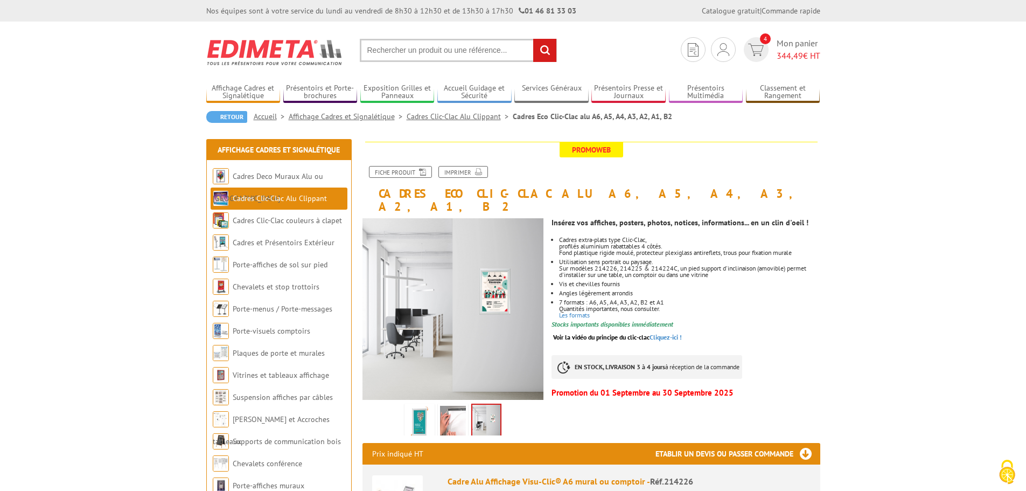
click at [456, 414] on img at bounding box center [453, 422] width 26 height 33
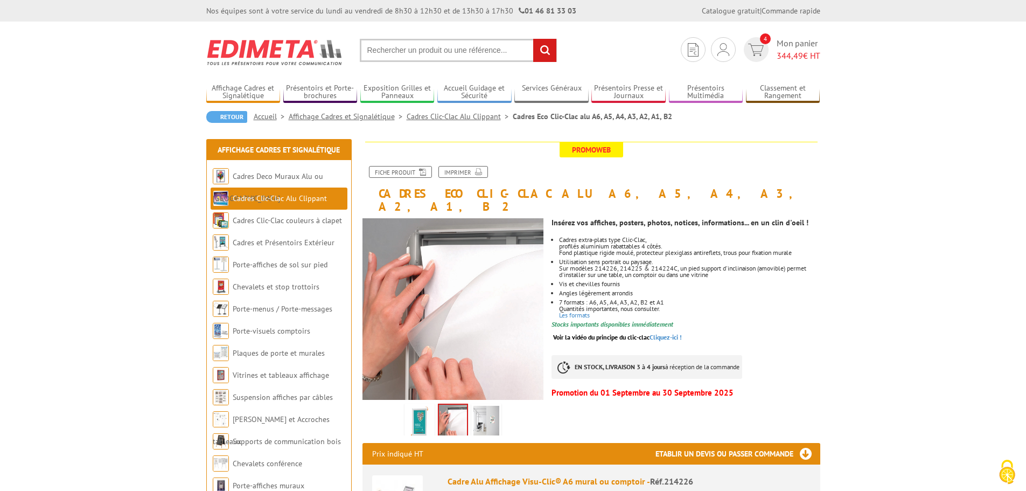
click at [479, 412] on img at bounding box center [486, 422] width 26 height 33
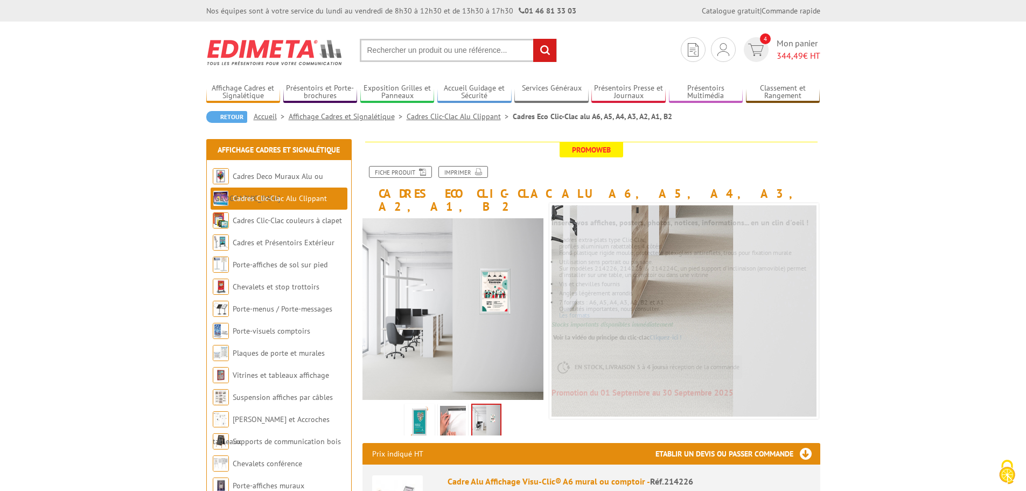
click at [449, 411] on img at bounding box center [453, 422] width 26 height 33
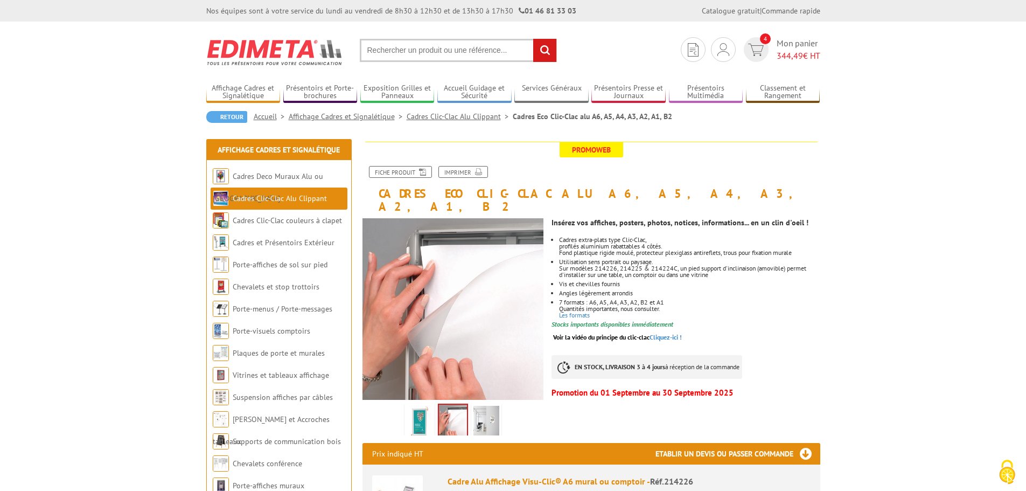
click at [415, 408] on img at bounding box center [420, 422] width 26 height 33
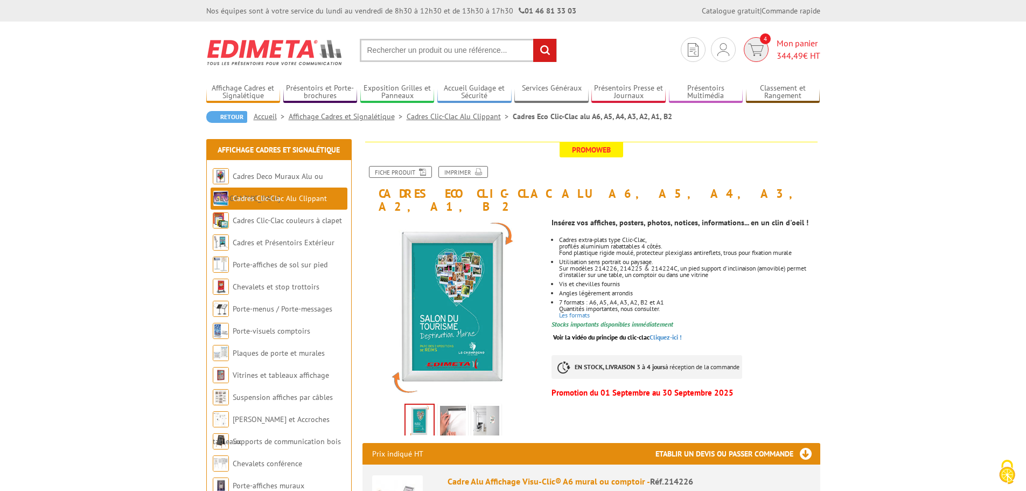
click at [778, 57] on span "344,49" at bounding box center [790, 55] width 26 height 11
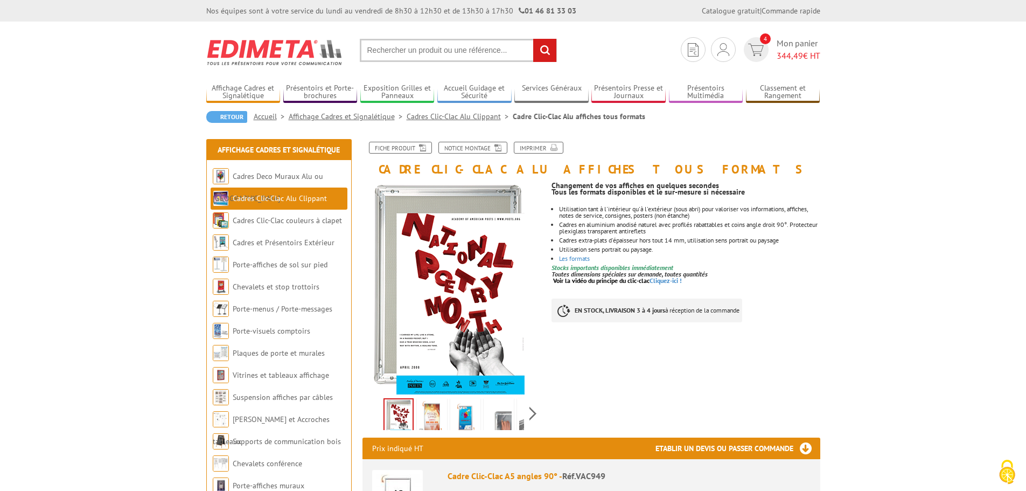
click at [533, 415] on div "Previous Next" at bounding box center [453, 413] width 182 height 38
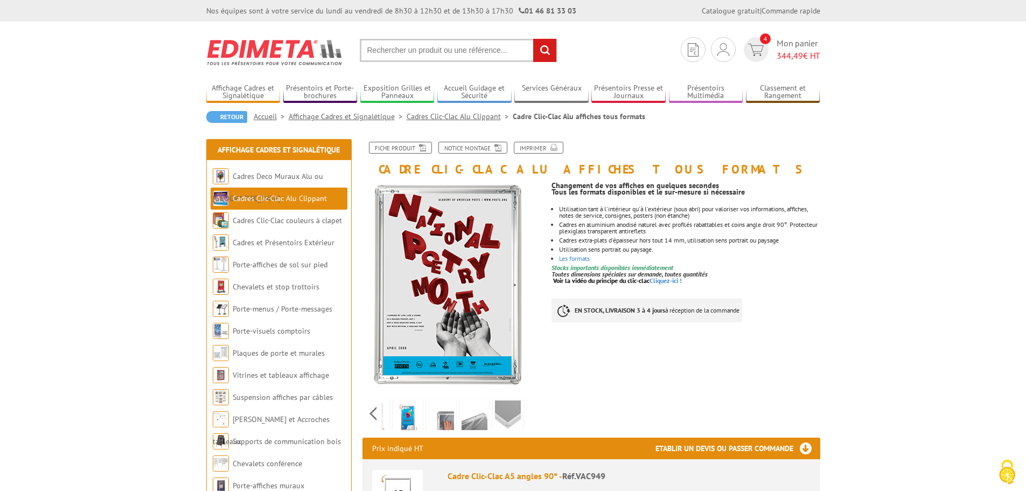
click at [510, 415] on img at bounding box center [508, 416] width 26 height 33
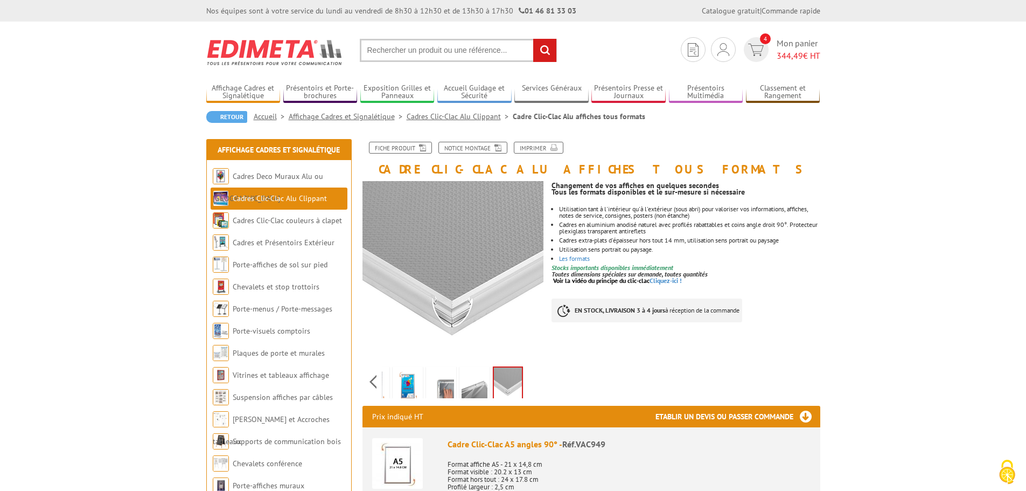
click at [471, 393] on img at bounding box center [475, 384] width 26 height 33
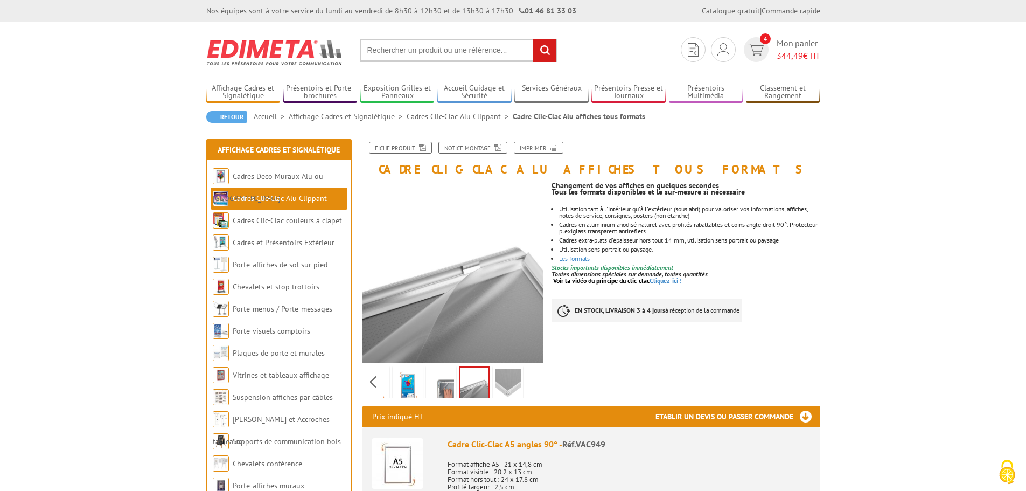
click at [443, 388] on img at bounding box center [441, 384] width 26 height 33
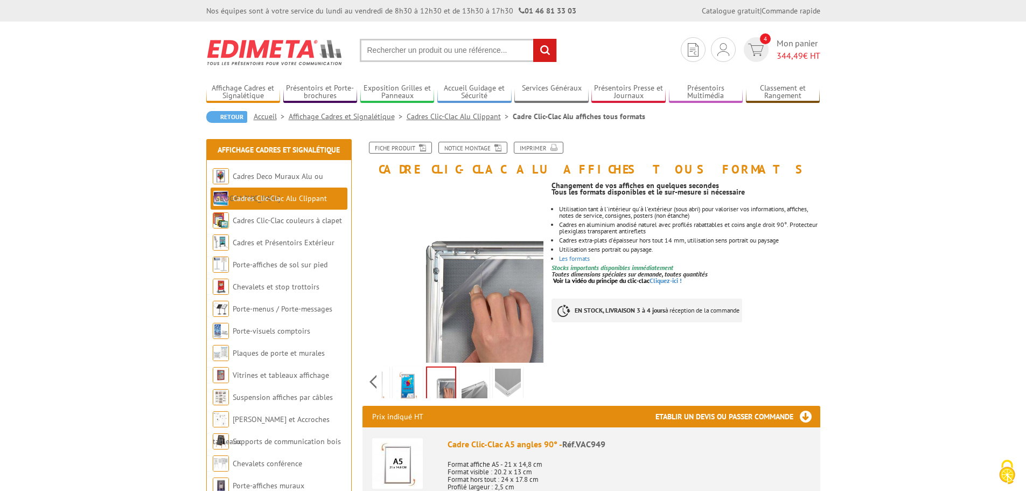
click at [397, 383] on img at bounding box center [408, 384] width 26 height 33
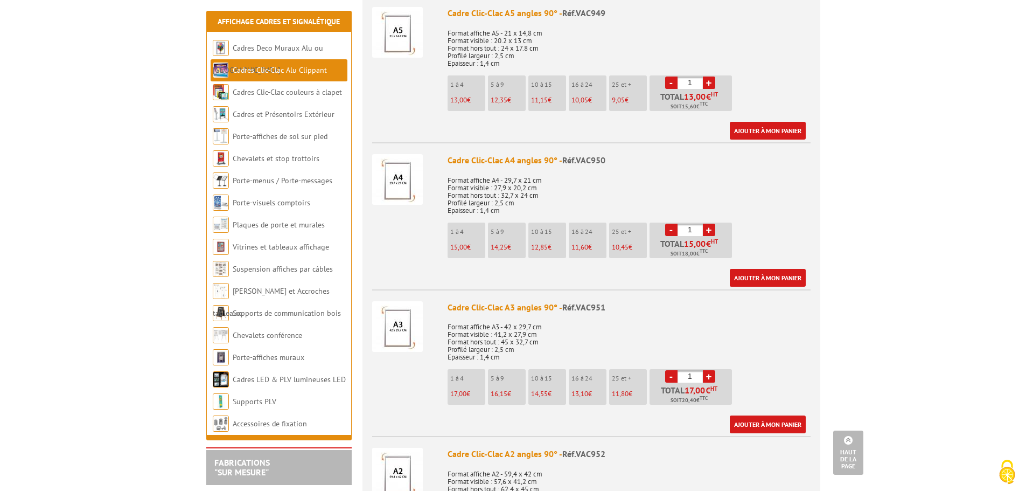
scroll to position [485, 0]
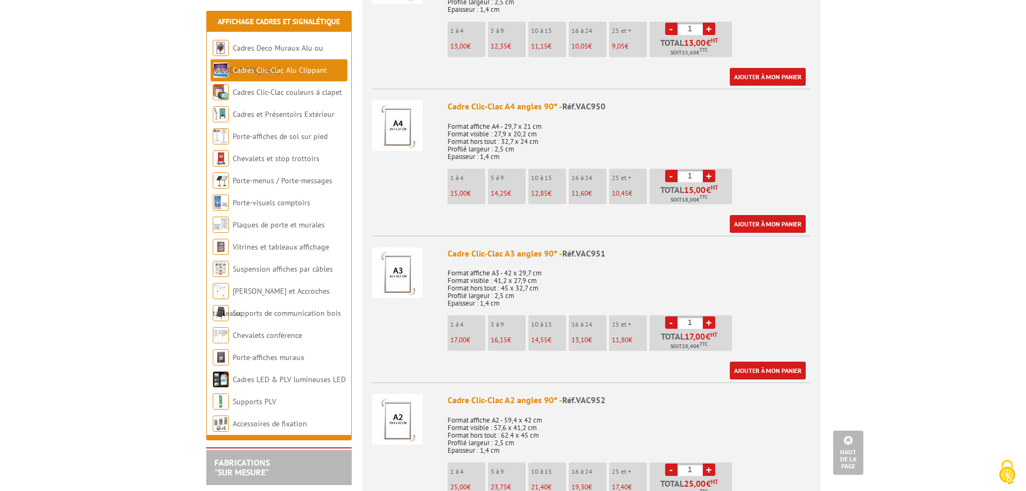
drag, startPoint x: 696, startPoint y: 324, endPoint x: 669, endPoint y: 324, distance: 26.9
click at [669, 324] on li "- 1 + Total 17,00 € HT Soit 20,40 € TTC" at bounding box center [691, 333] width 82 height 36
type input "6"
click at [779, 305] on p "Format affiche A3 - 42 x 29,7 cm Format visible : 41,2 x 27,9 cm Format hors to…" at bounding box center [629, 284] width 363 height 45
click at [784, 373] on link "Ajouter à mon panier" at bounding box center [768, 370] width 76 height 18
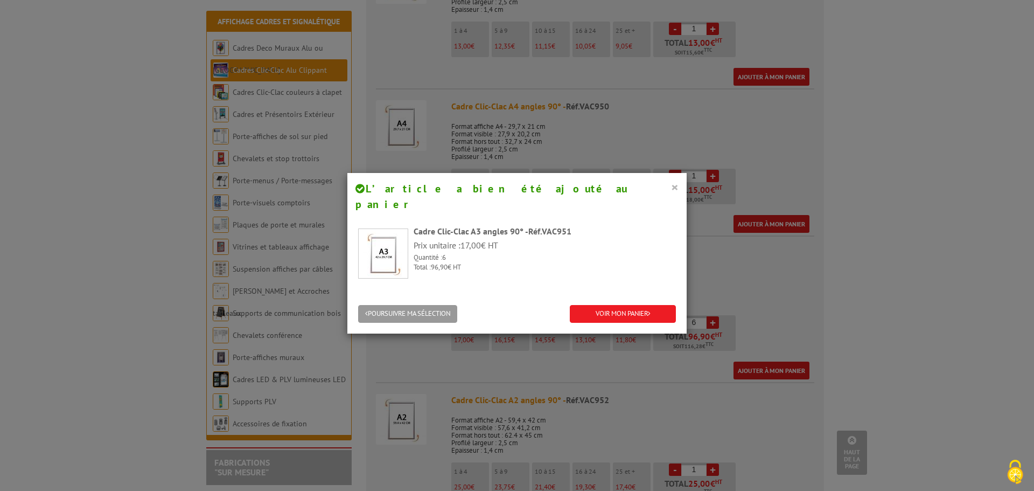
click at [673, 189] on button "×" at bounding box center [675, 187] width 8 height 14
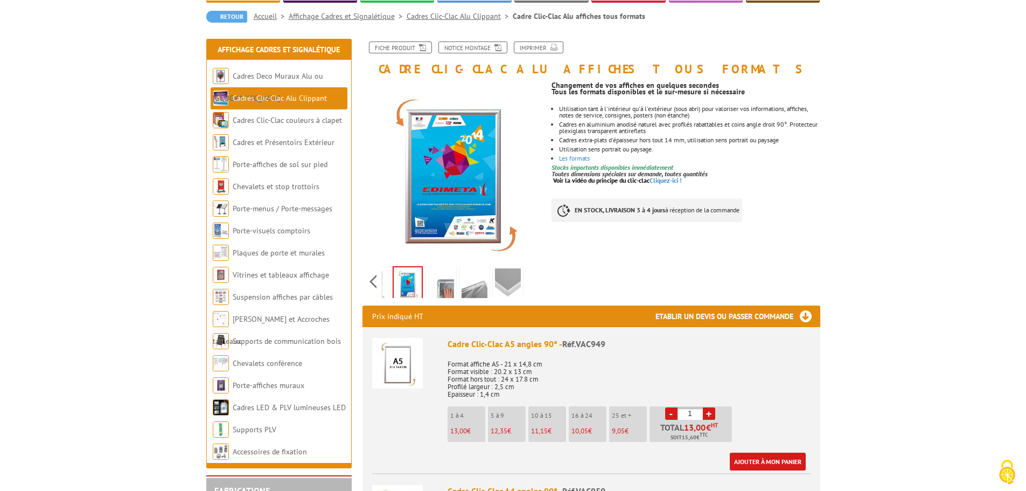
scroll to position [0, 0]
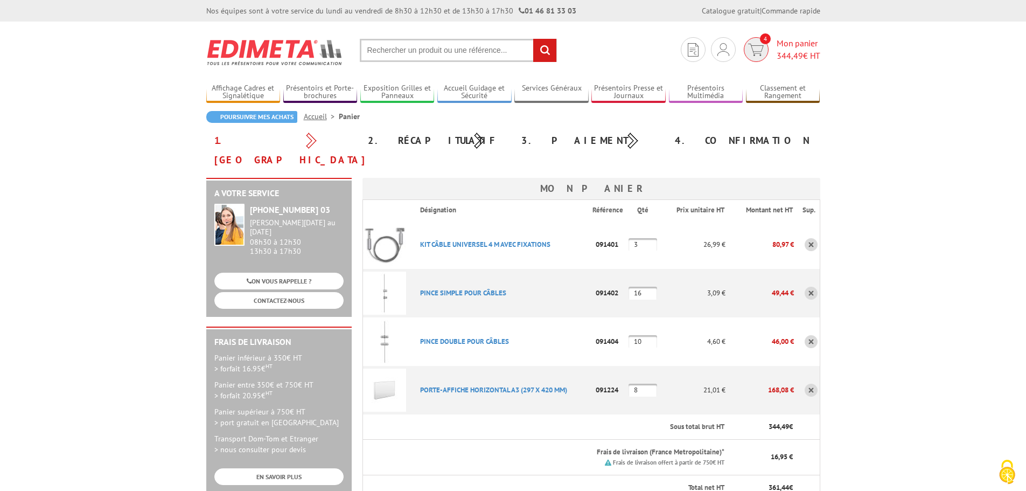
click at [791, 46] on span "Mon panier 344,49 € HT" at bounding box center [799, 49] width 44 height 25
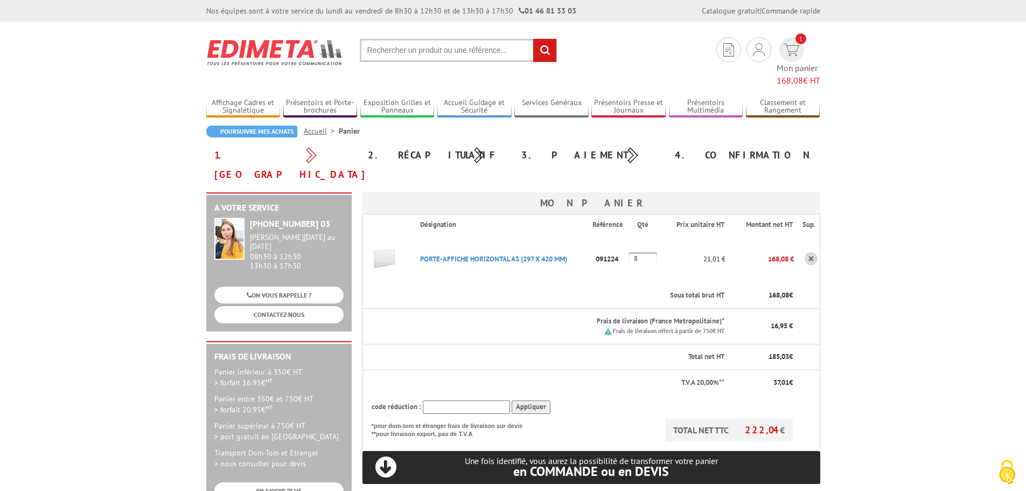
click at [810, 252] on link at bounding box center [811, 258] width 13 height 13
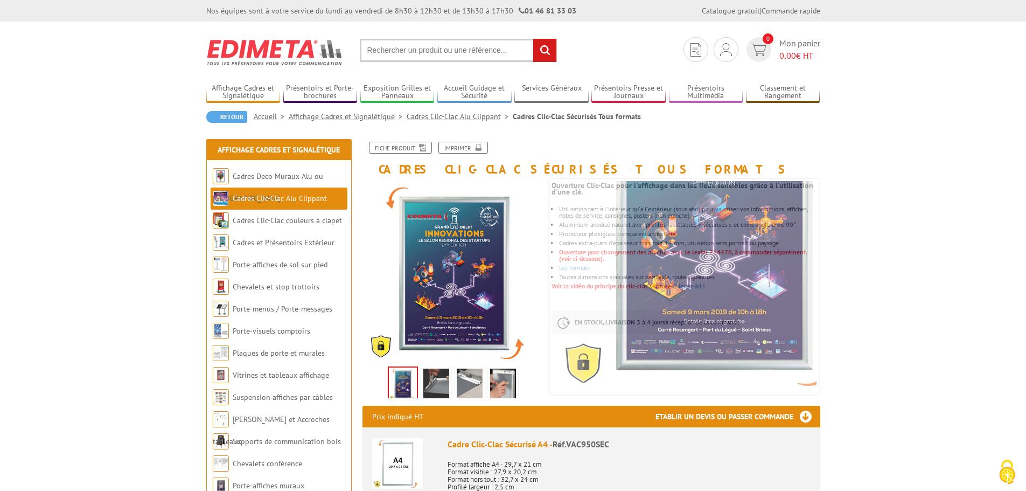
click at [463, 380] on img at bounding box center [470, 384] width 26 height 33
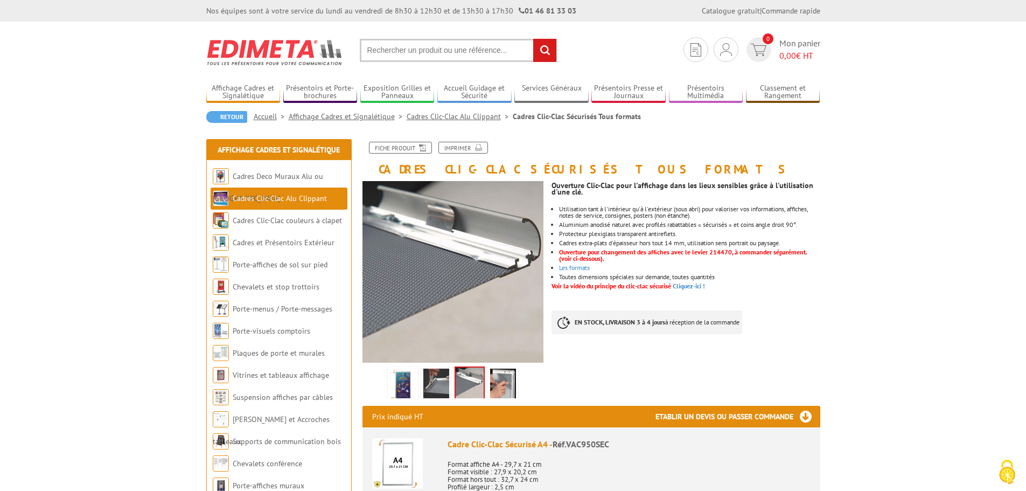
click at [441, 378] on img at bounding box center [436, 384] width 26 height 33
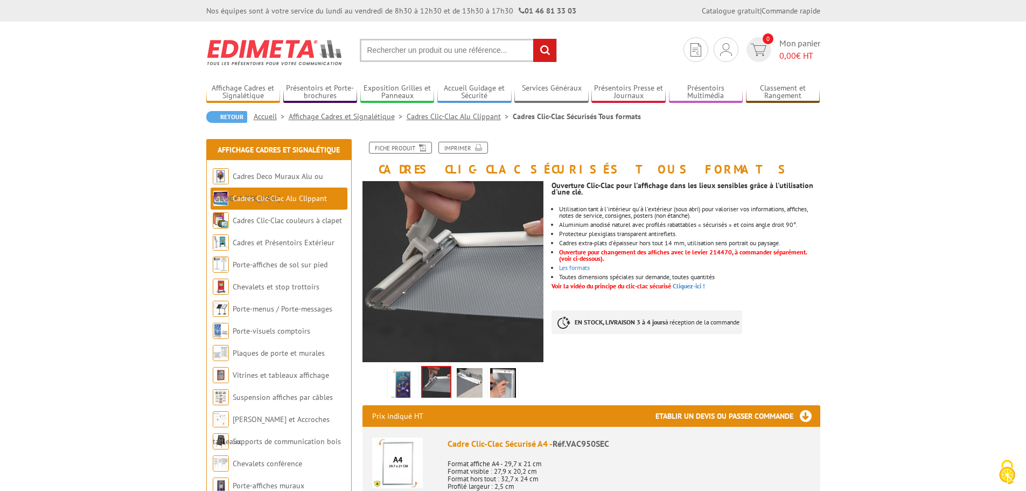
click at [495, 379] on img at bounding box center [503, 384] width 26 height 33
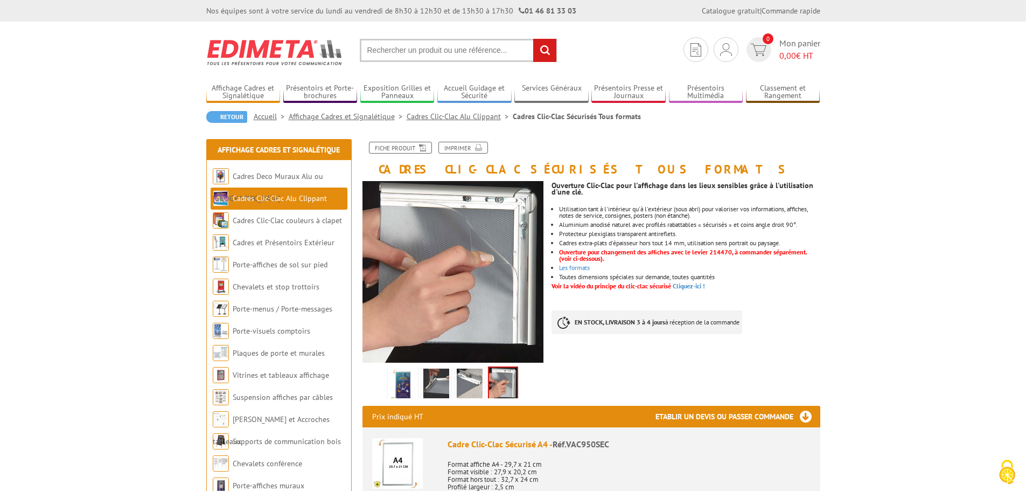
click at [450, 385] on link at bounding box center [436, 385] width 30 height 38
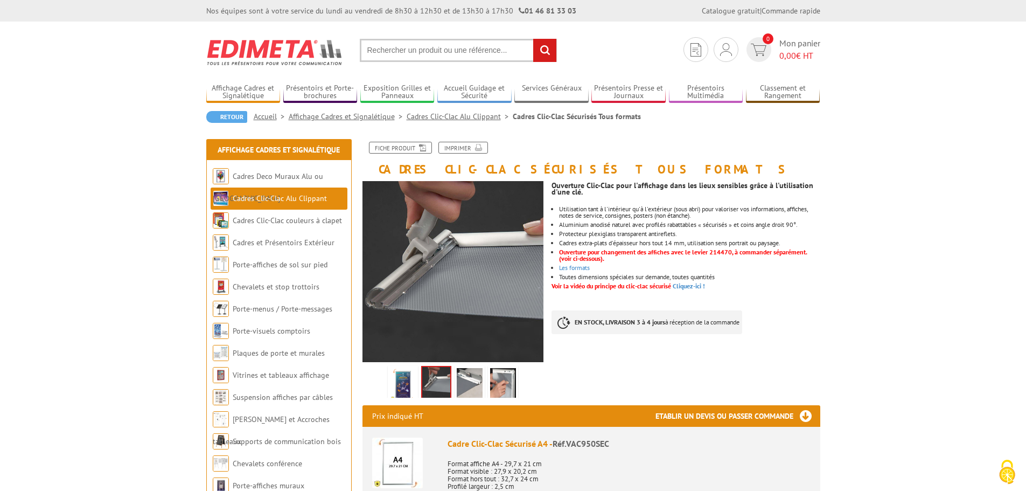
click at [410, 383] on img at bounding box center [403, 384] width 26 height 33
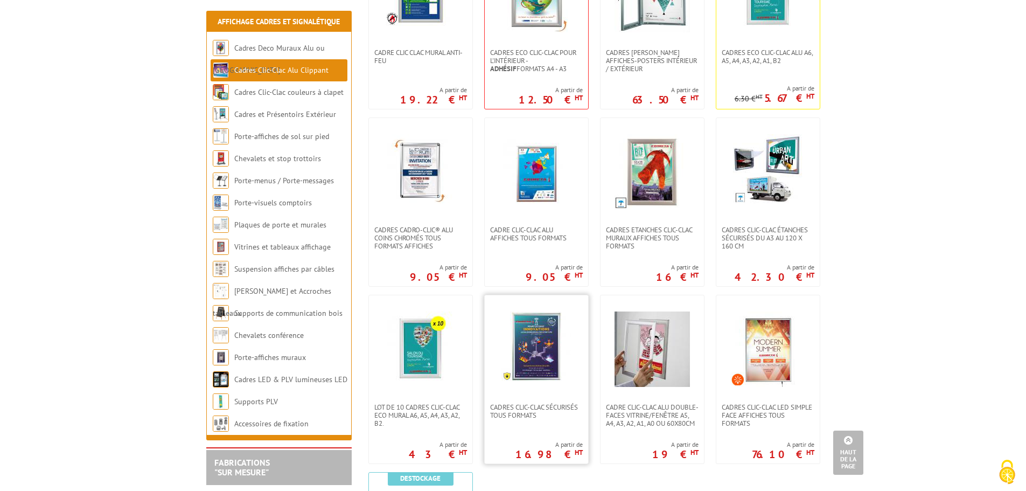
scroll to position [269, 0]
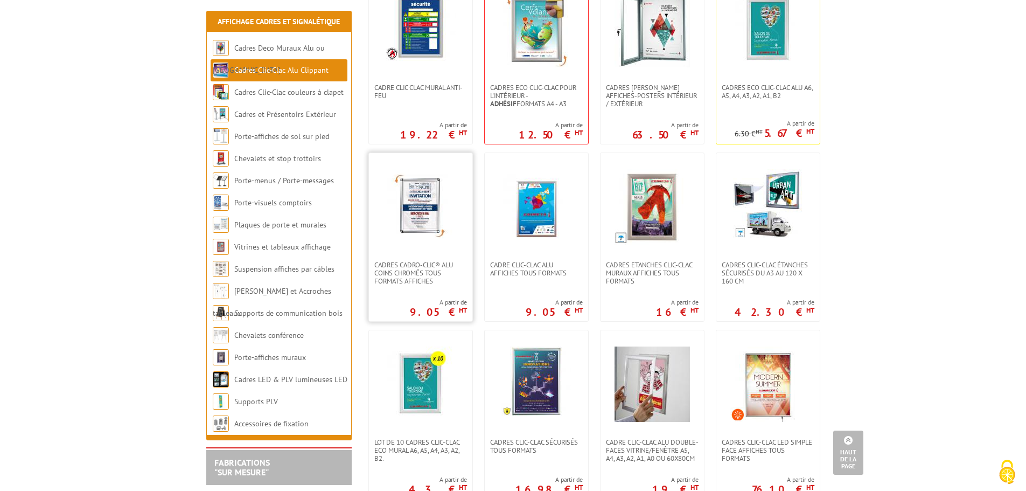
click at [427, 219] on img at bounding box center [420, 206] width 75 height 75
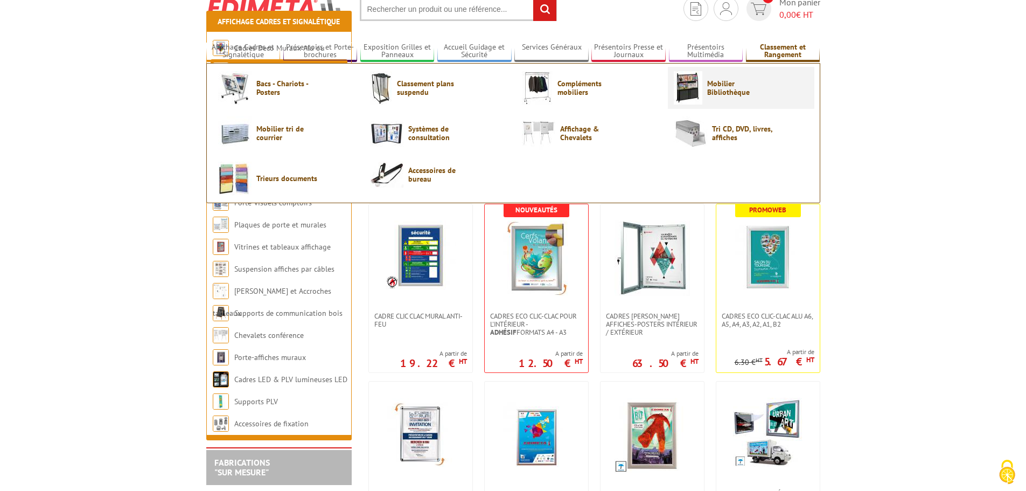
scroll to position [215, 0]
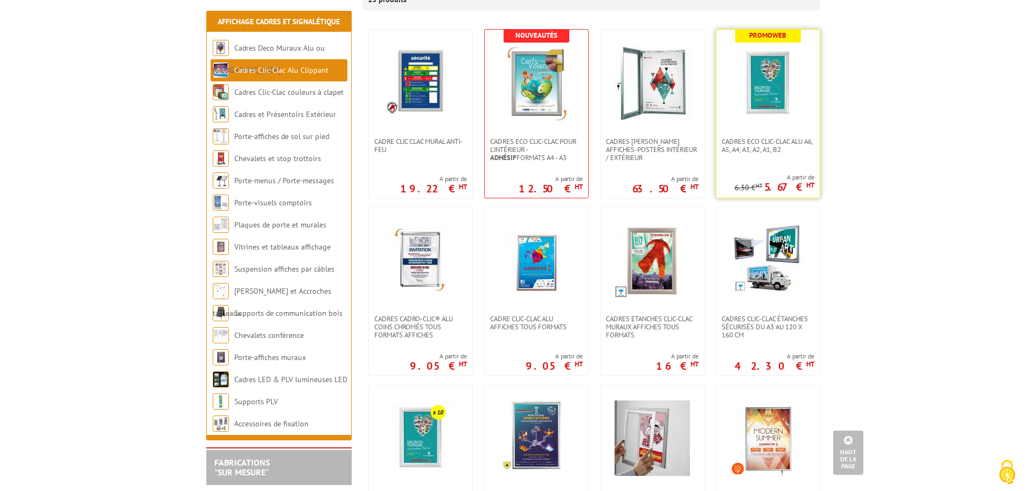
click at [786, 89] on img at bounding box center [767, 83] width 75 height 75
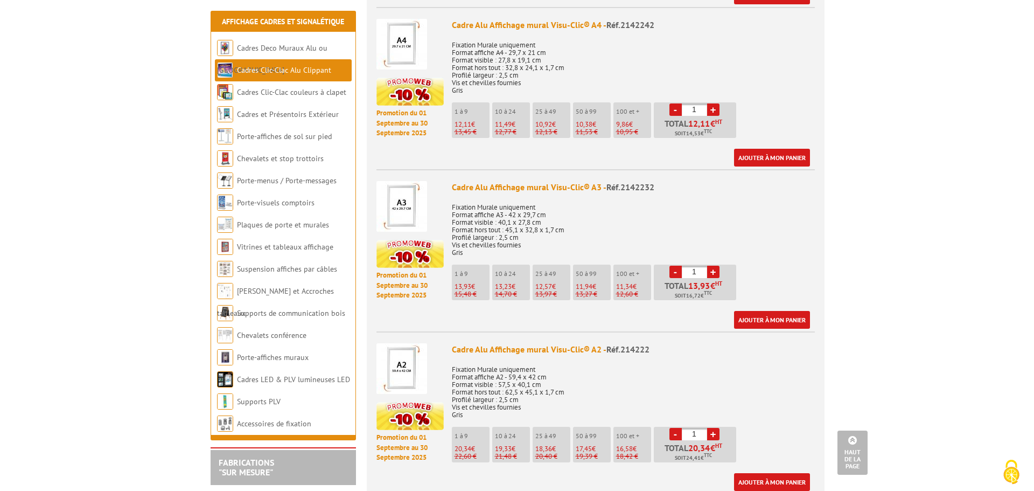
scroll to position [969, 0]
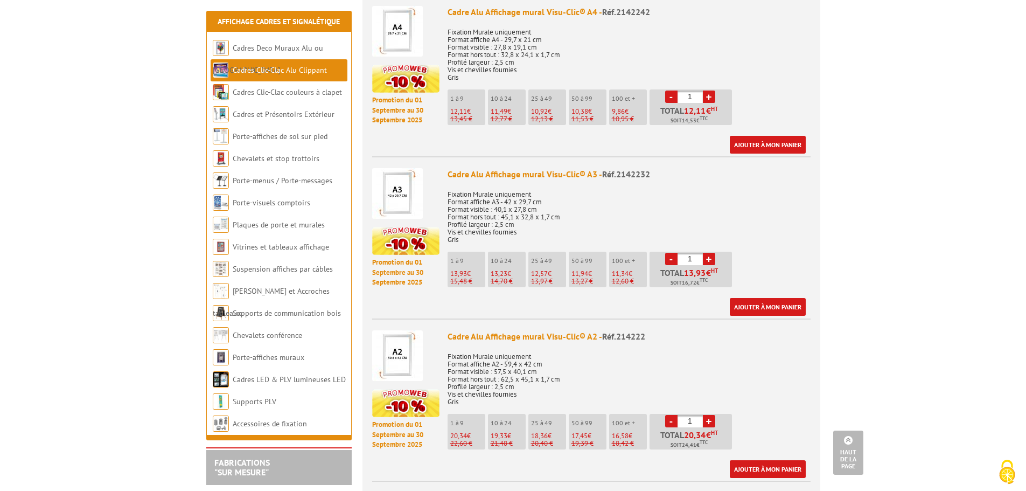
drag, startPoint x: 695, startPoint y: 232, endPoint x: 659, endPoint y: 235, distance: 36.2
click at [659, 252] on li "- 1 + Total 13,93 € HT Soit 16,72 € TTC" at bounding box center [691, 270] width 82 height 36
type input "6"
click at [779, 298] on link "Ajouter à mon panier" at bounding box center [768, 307] width 76 height 18
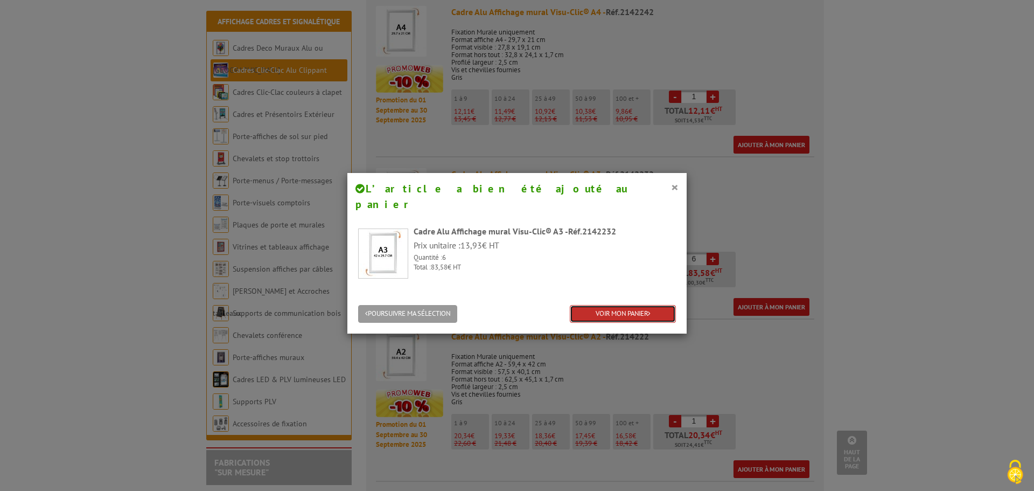
click at [627, 305] on link "VOIR MON PANIER" at bounding box center [623, 314] width 106 height 18
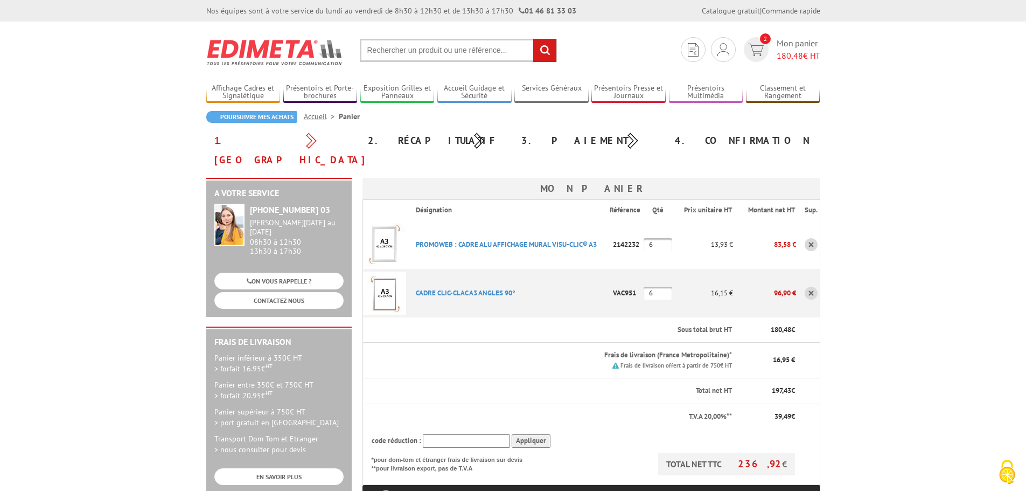
click at [811, 238] on link at bounding box center [811, 244] width 13 height 13
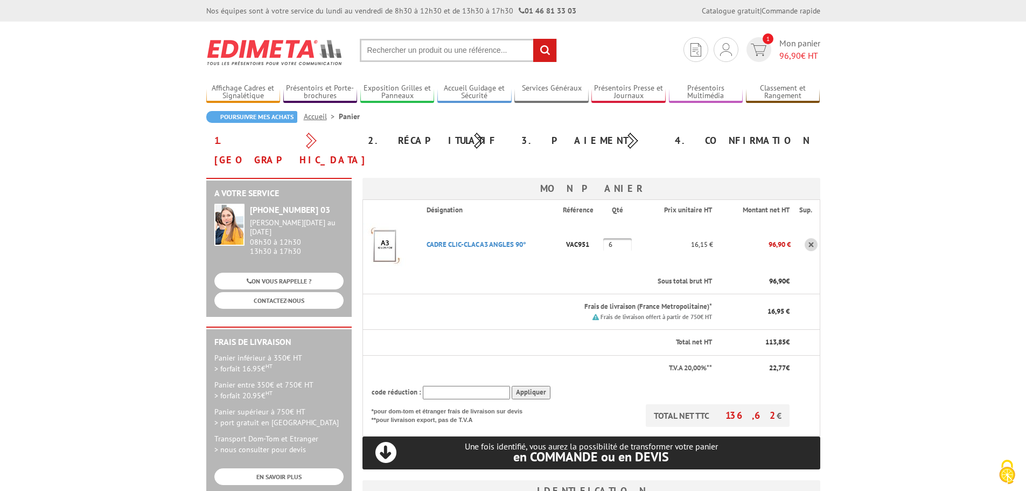
click at [811, 238] on link at bounding box center [811, 244] width 13 height 13
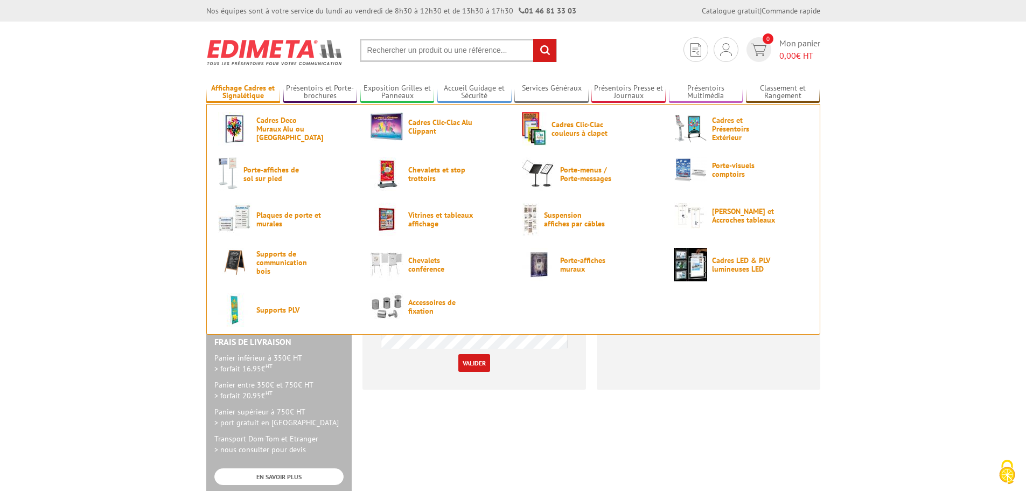
click at [240, 81] on li "Affichage Cadres et Signalétique Cadres [GEOGRAPHIC_DATA] ou [GEOGRAPHIC_DATA] …" at bounding box center [243, 87] width 74 height 31
click at [239, 89] on link "Affichage Cadres et Signalétique" at bounding box center [243, 92] width 74 height 18
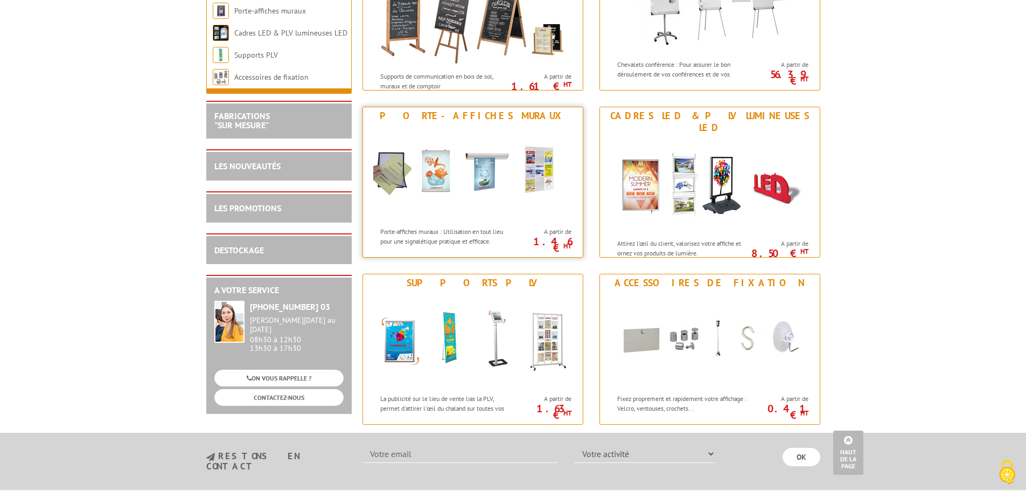
scroll to position [1239, 0]
click at [484, 186] on img at bounding box center [472, 173] width 199 height 97
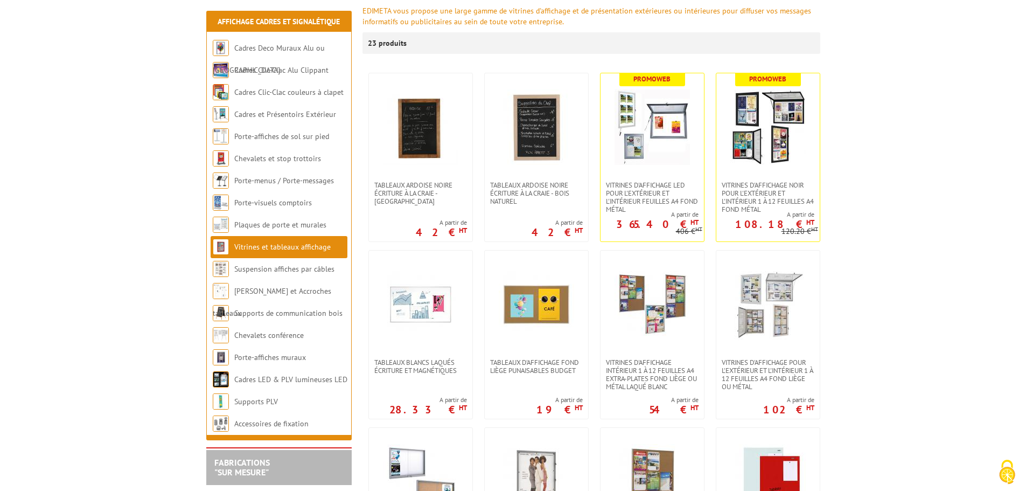
scroll to position [215, 0]
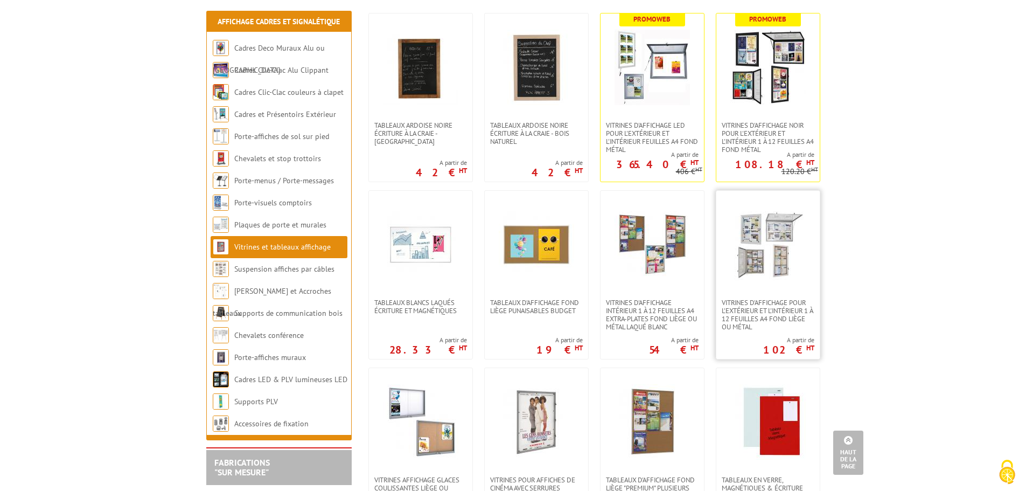
click at [790, 234] on img at bounding box center [767, 244] width 75 height 75
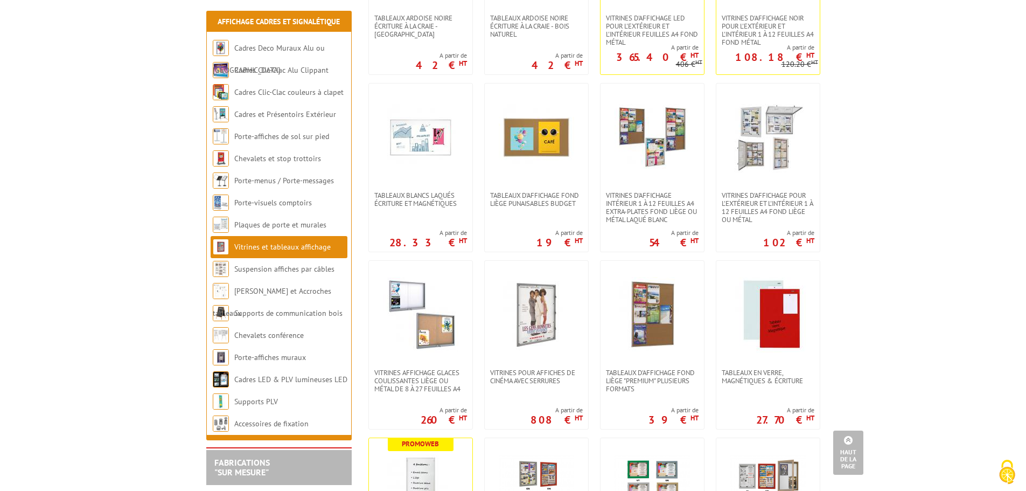
scroll to position [323, 0]
click at [404, 291] on img at bounding box center [420, 313] width 75 height 75
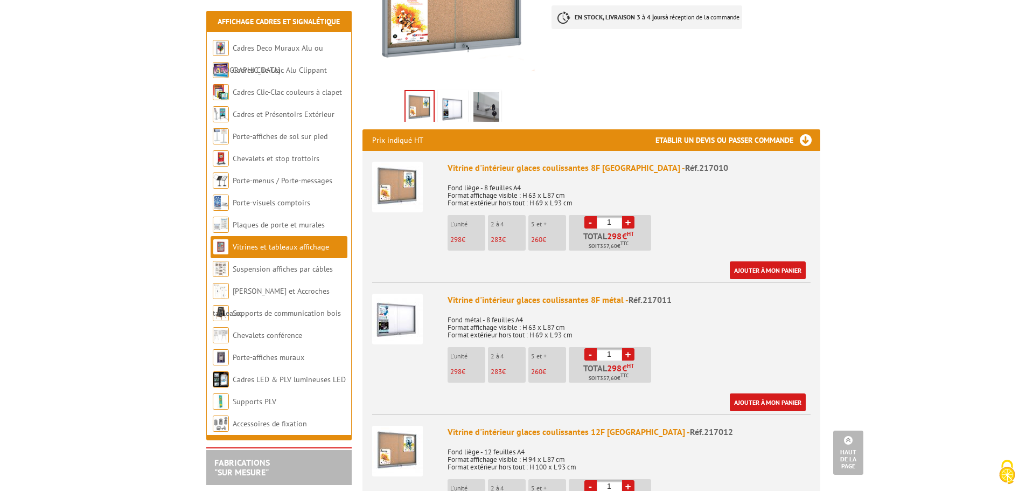
scroll to position [269, 0]
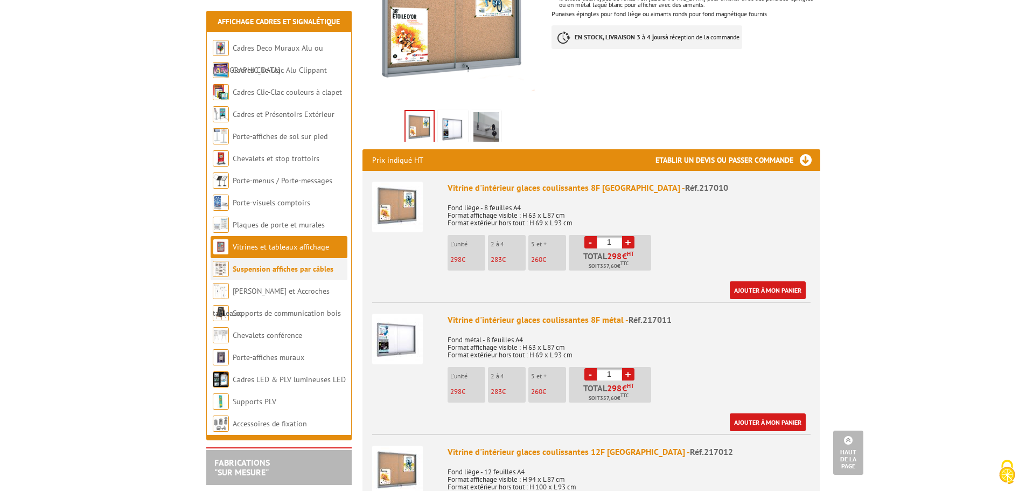
click at [279, 279] on li "Suspension affiches par câbles" at bounding box center [279, 269] width 137 height 22
click at [282, 272] on link "Suspension affiches par câbles" at bounding box center [283, 269] width 101 height 10
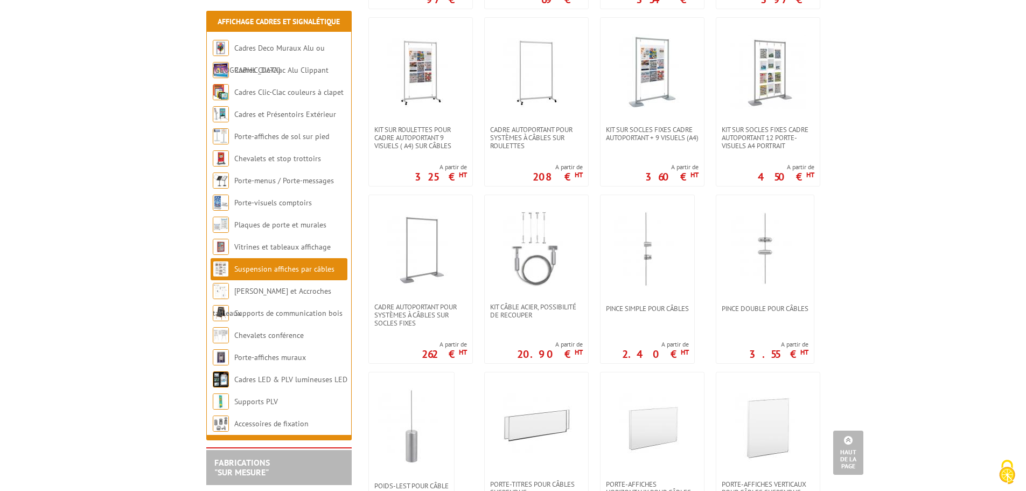
scroll to position [646, 0]
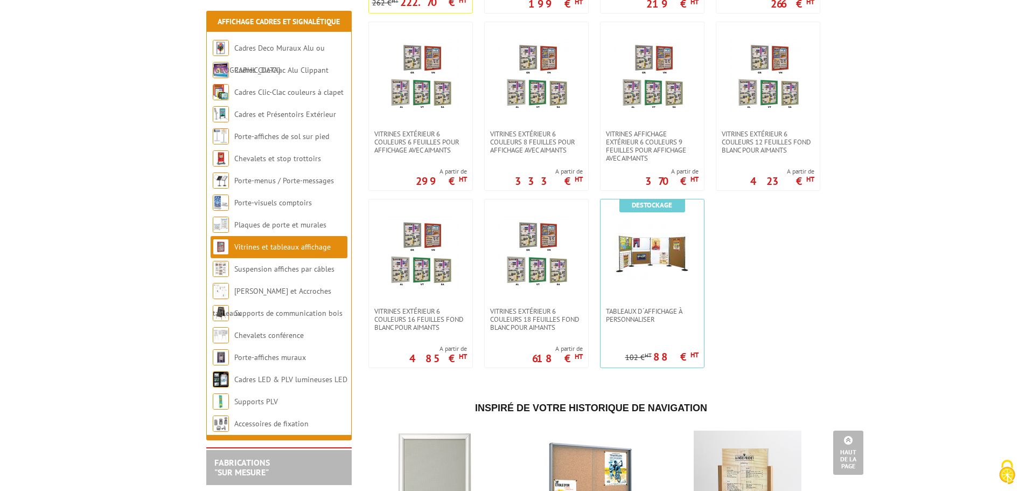
scroll to position [969, 0]
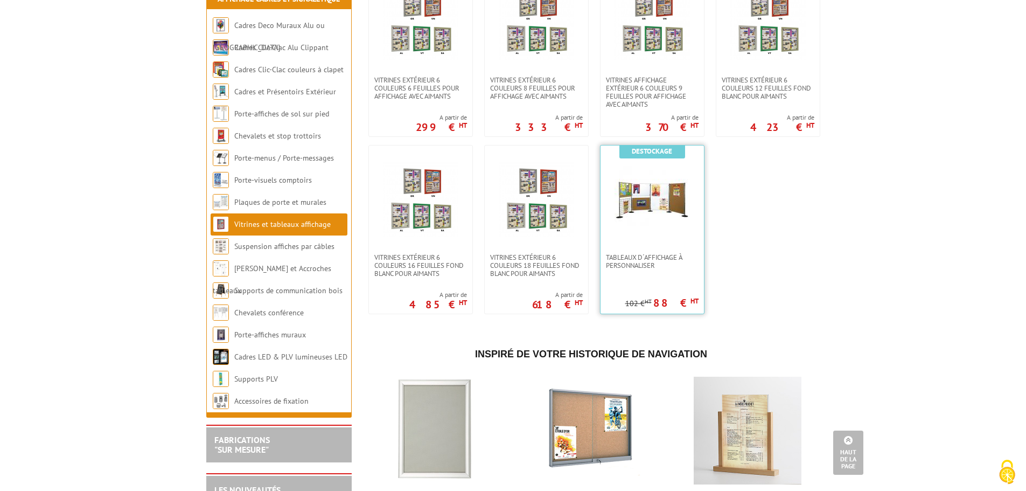
click at [660, 206] on img at bounding box center [652, 199] width 75 height 75
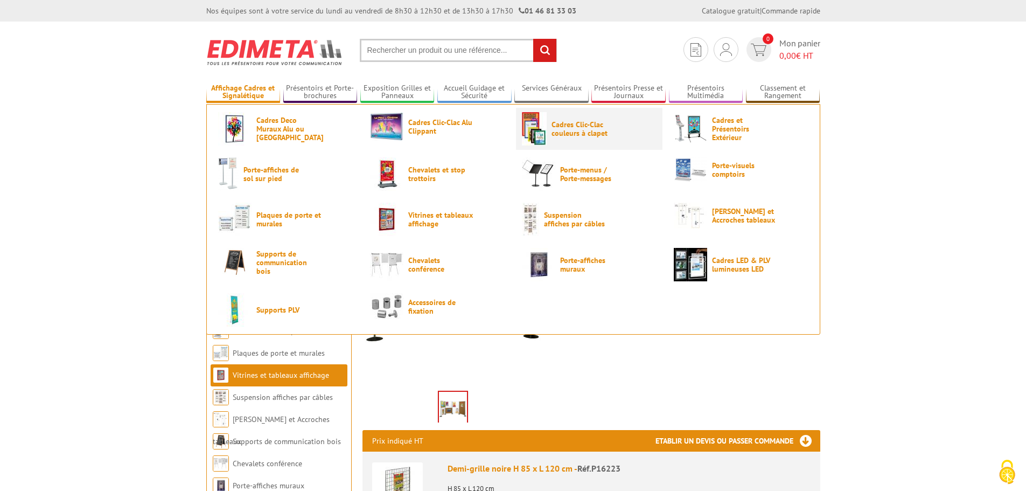
click at [553, 119] on link "Cadres Clic-Clac couleurs à clapet" at bounding box center [589, 128] width 135 height 33
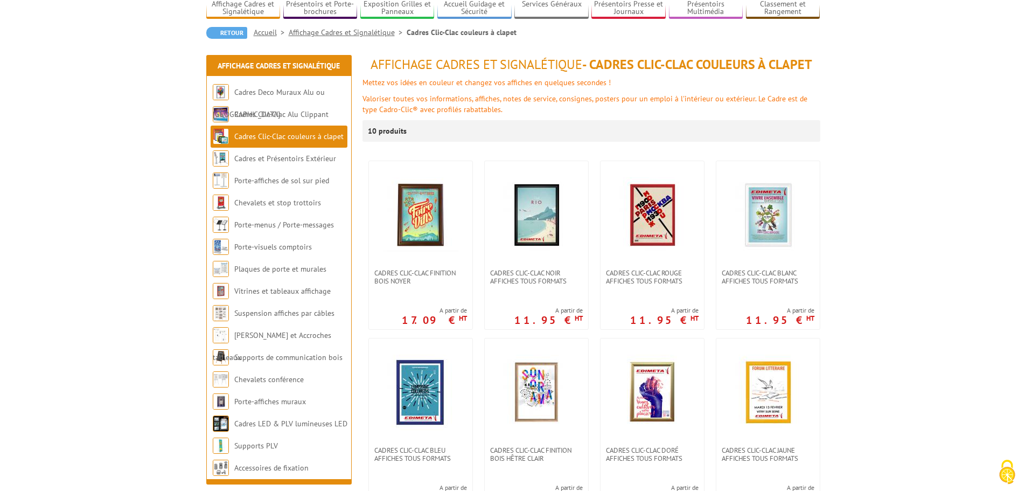
scroll to position [108, 0]
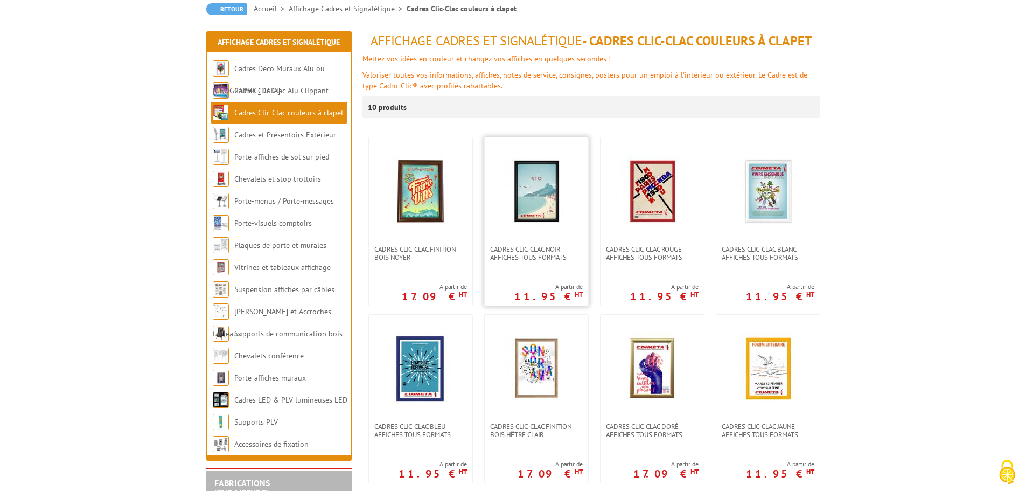
click at [535, 200] on img at bounding box center [536, 190] width 75 height 75
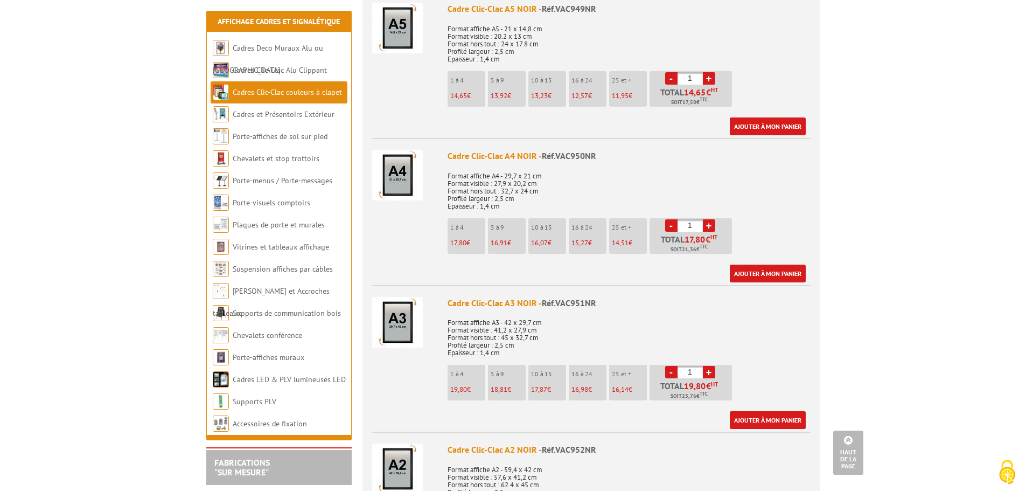
scroll to position [431, 0]
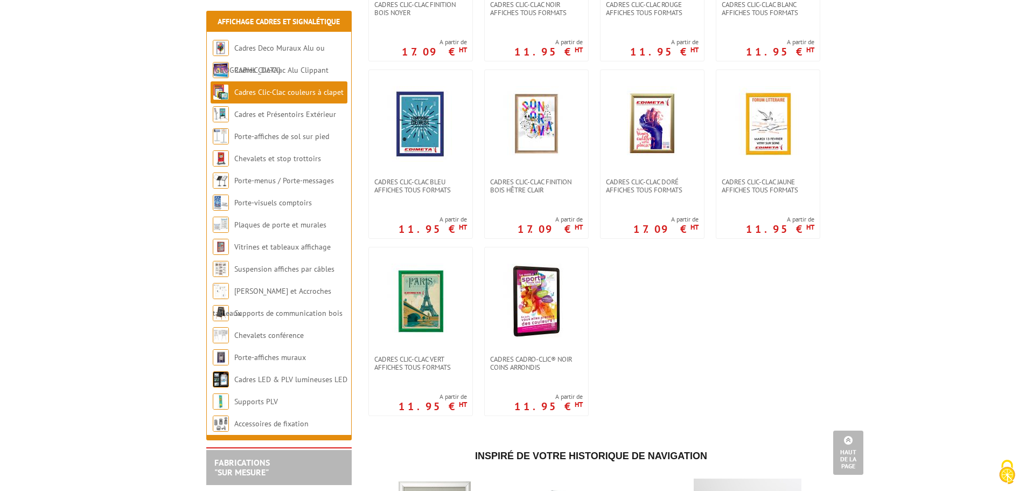
scroll to position [485, 0]
